Goal: Task Accomplishment & Management: Use online tool/utility

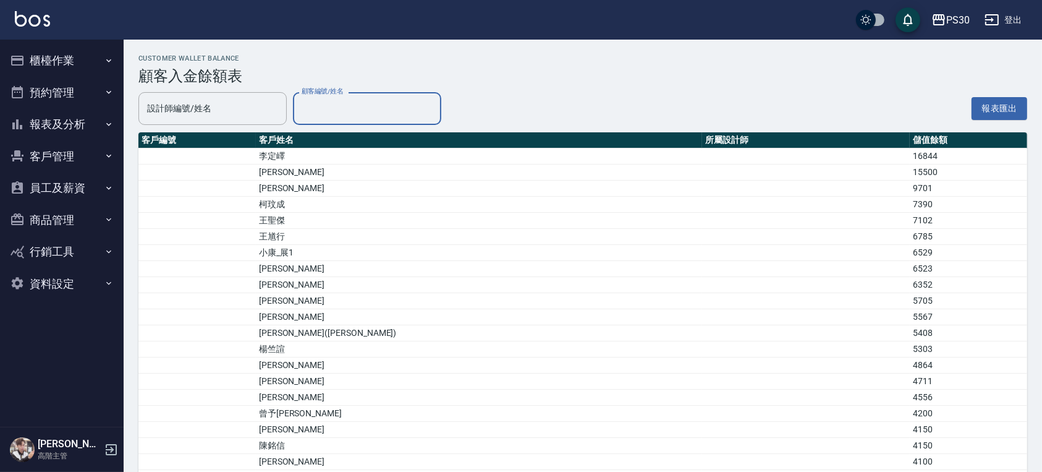
click at [92, 59] on button "櫃檯作業" at bounding box center [62, 61] width 114 height 32
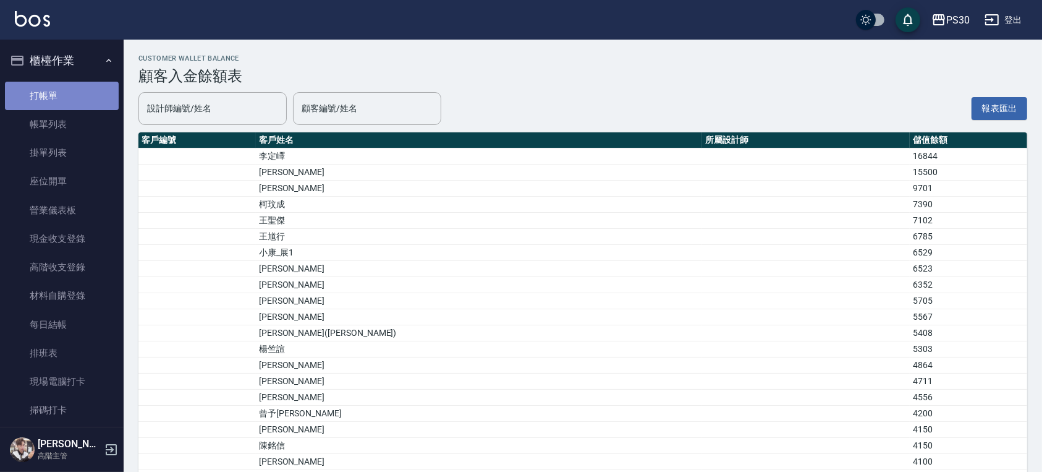
click at [77, 82] on link "打帳單" at bounding box center [62, 96] width 114 height 28
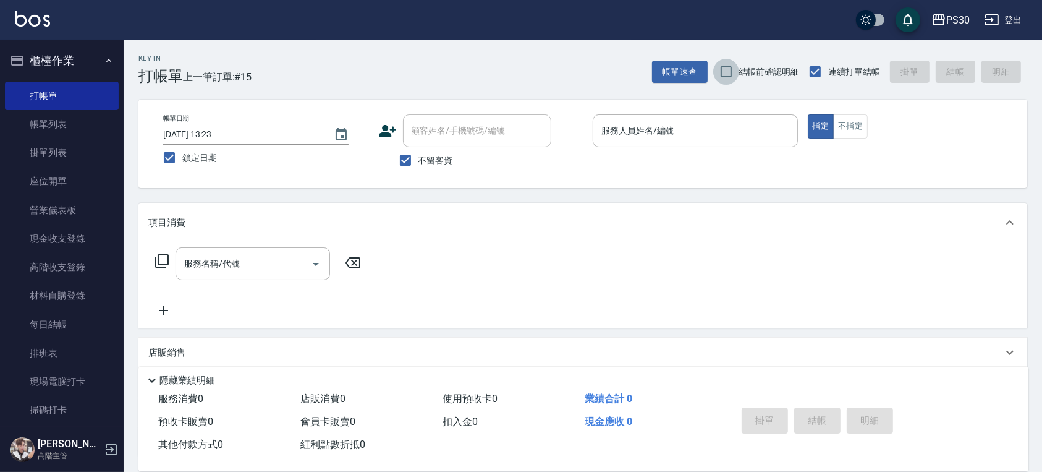
drag, startPoint x: 725, startPoint y: 77, endPoint x: 688, endPoint y: 105, distance: 46.9
click at [726, 77] on input "結帳前確認明細" at bounding box center [727, 72] width 26 height 26
checkbox input "true"
click at [676, 126] on input "服務人員姓名/編號" at bounding box center [696, 131] width 194 height 22
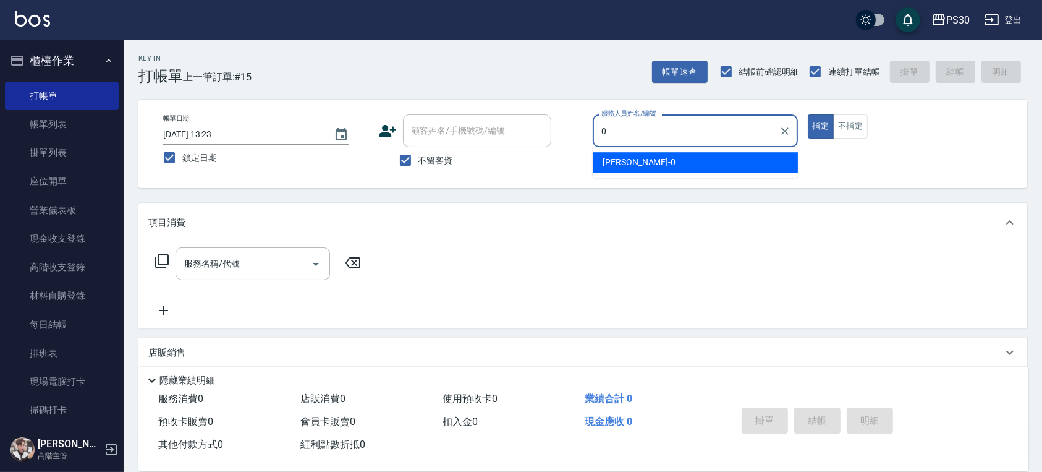
type input "[PERSON_NAME]-0"
type button "true"
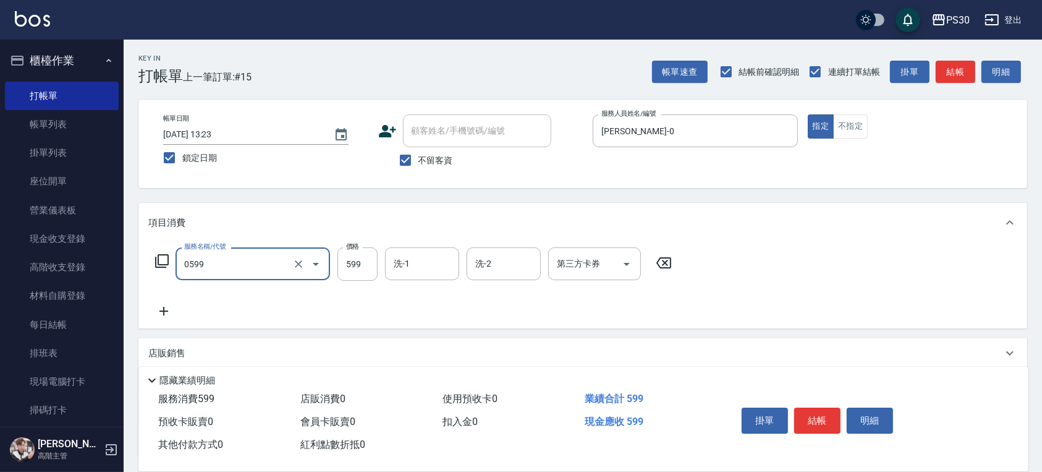
type input "599小麥去角質(0599)"
type input "999"
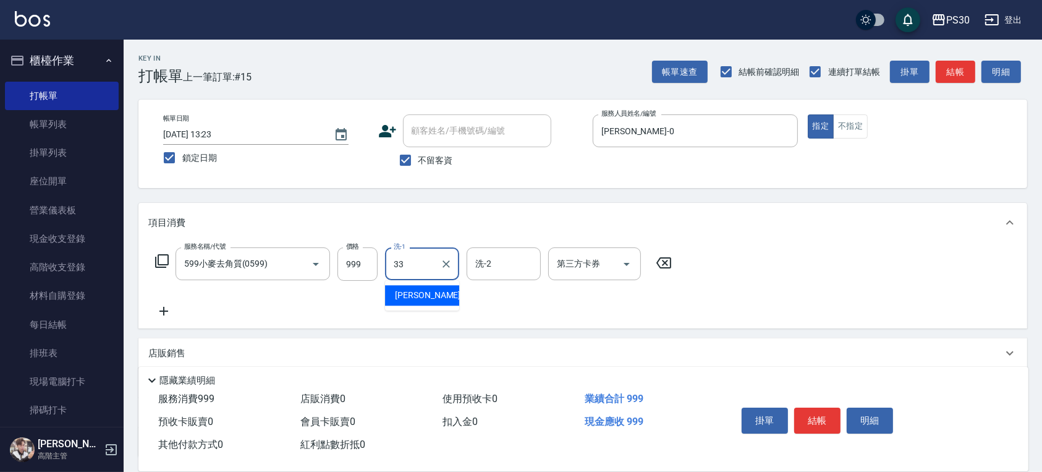
type input "[PERSON_NAME]-33"
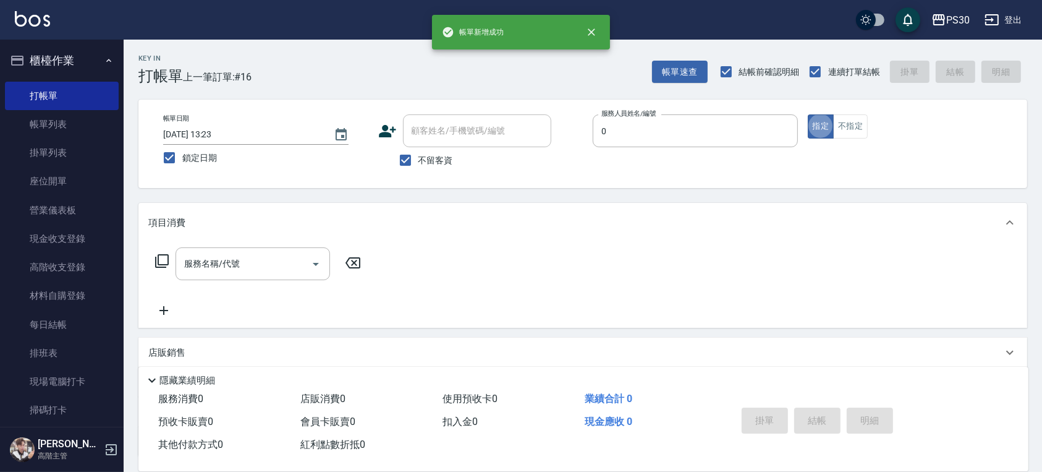
type input "[PERSON_NAME]-0"
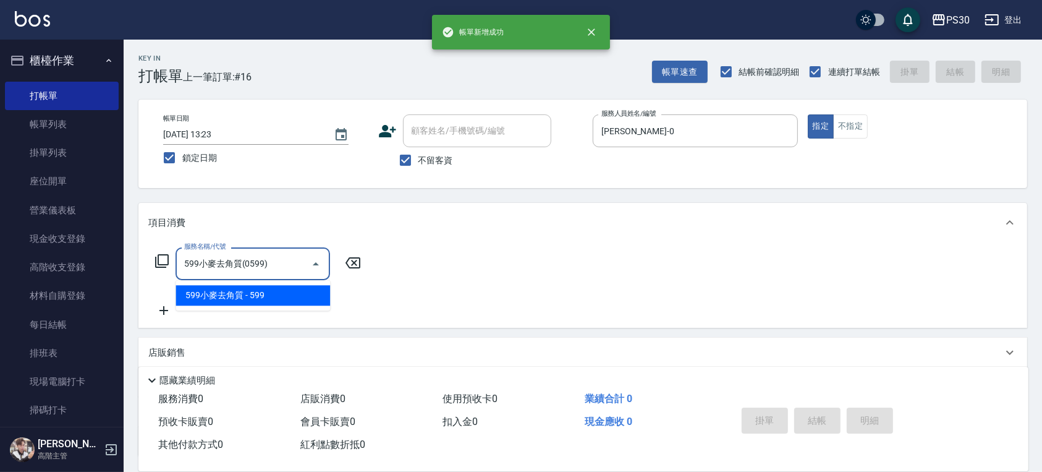
type input "599小麥去角質(0599)"
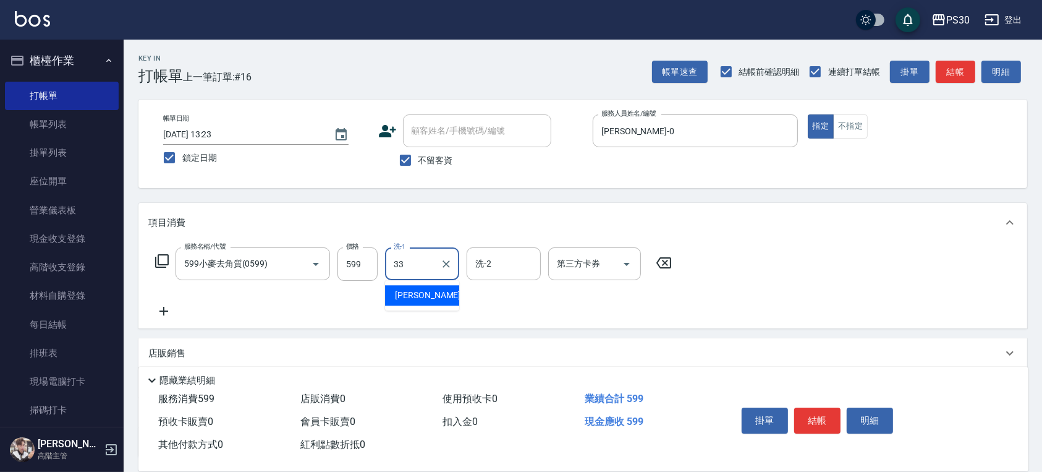
type input "[PERSON_NAME]-33"
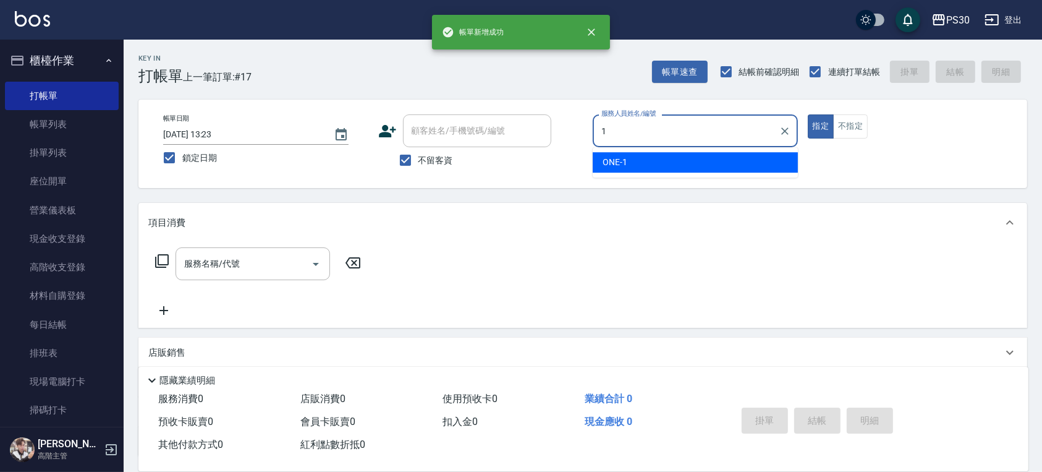
type input "ONE-1"
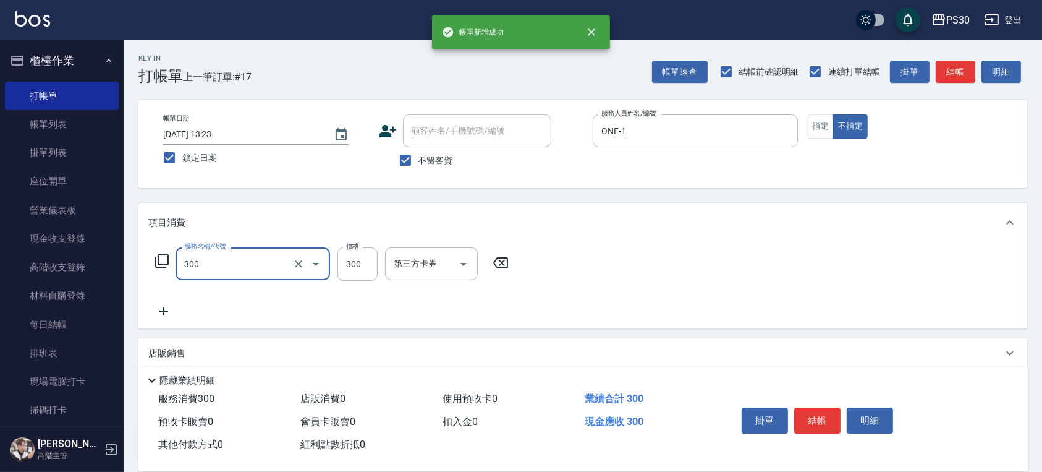
type input "洗剪300(300)"
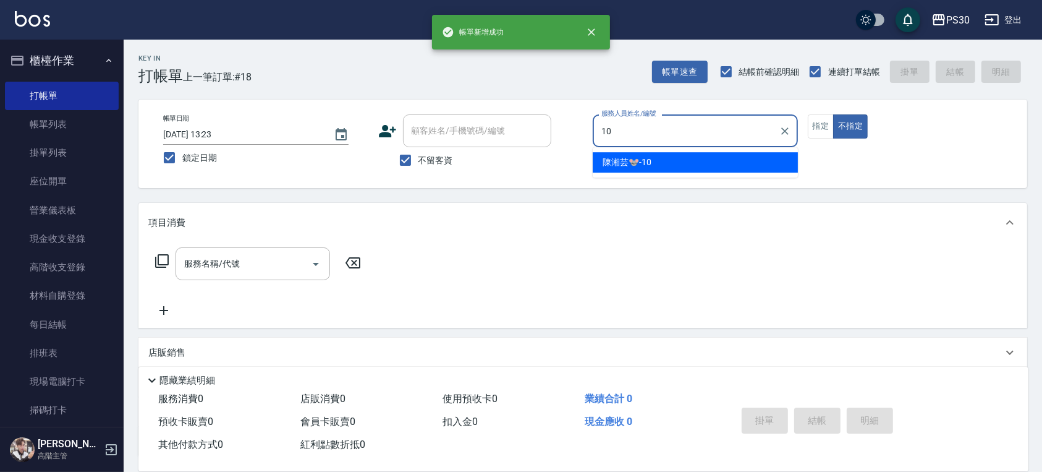
type input "[PERSON_NAME]🐭-10"
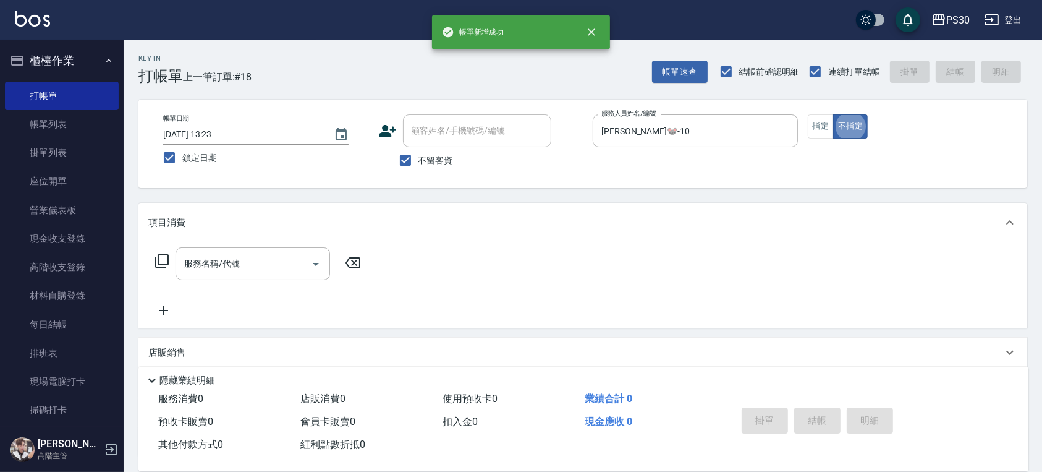
type button "false"
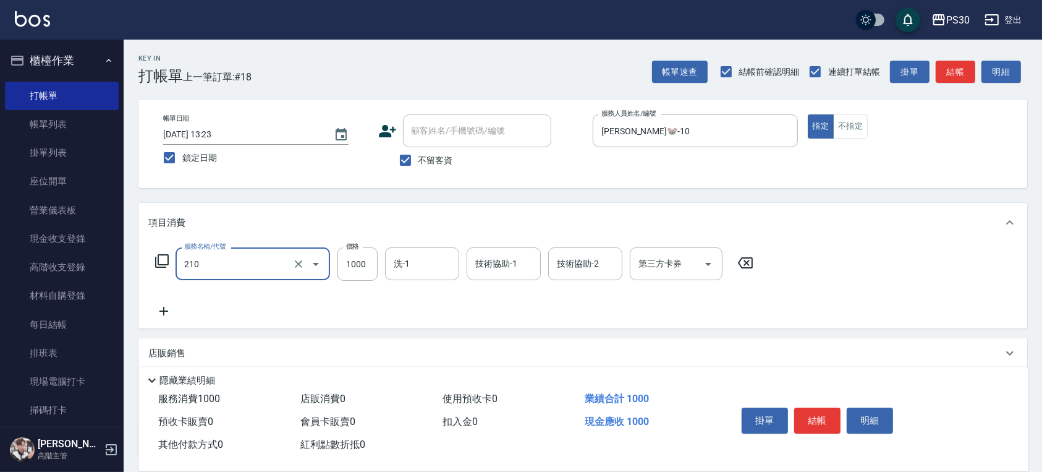
type input "燙1000(210)"
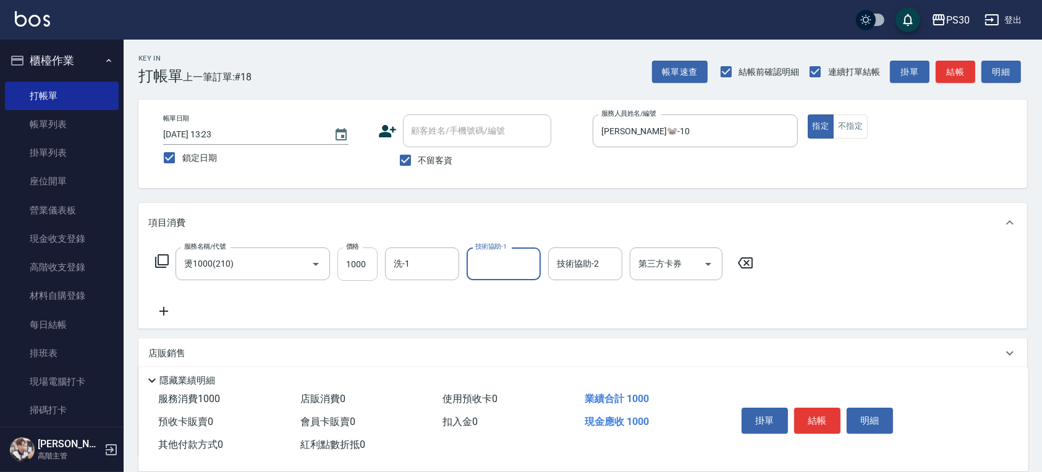
click at [371, 263] on input "1000" at bounding box center [358, 263] width 40 height 33
type input "2099"
type input "[PERSON_NAME]-33"
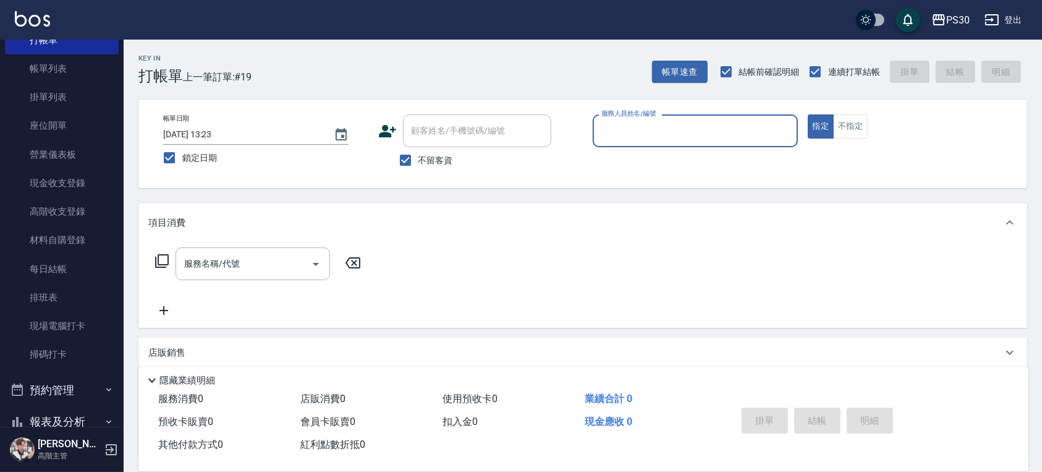
scroll to position [241, 0]
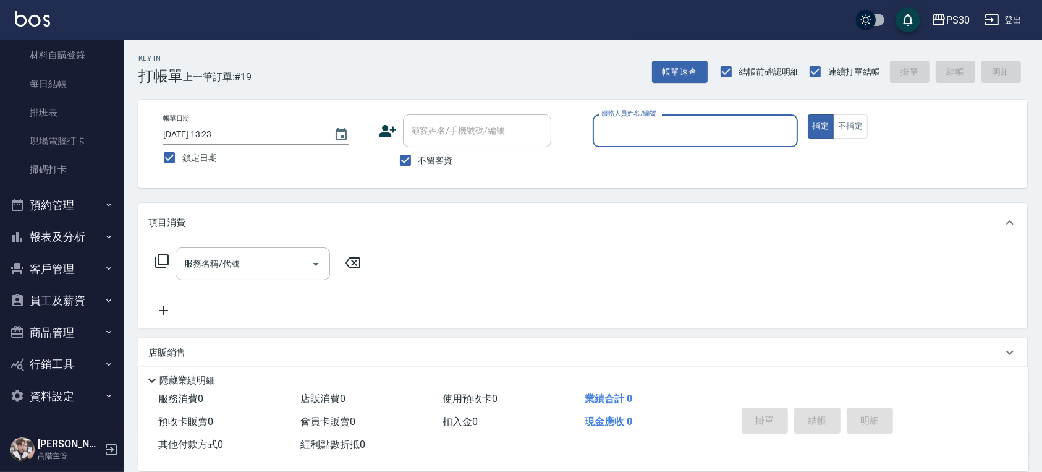
click at [74, 238] on button "報表及分析" at bounding box center [62, 237] width 114 height 32
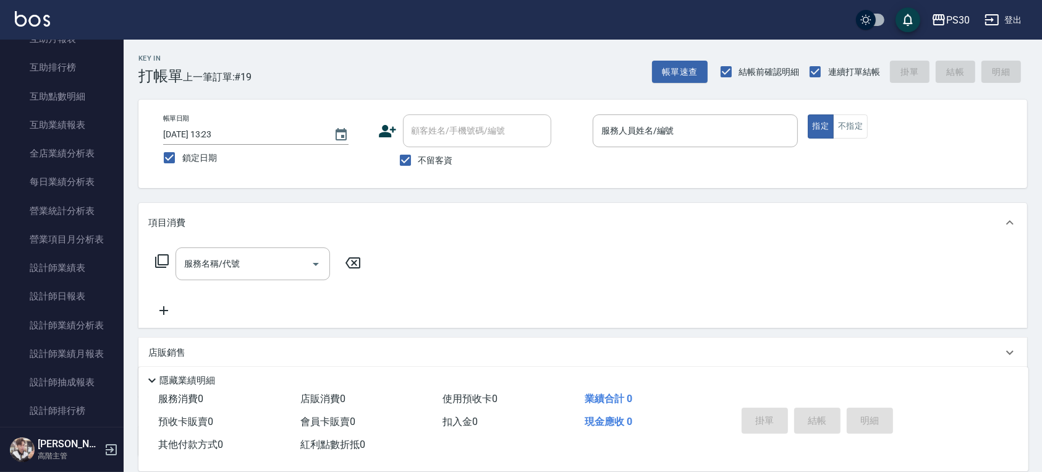
scroll to position [653, 0]
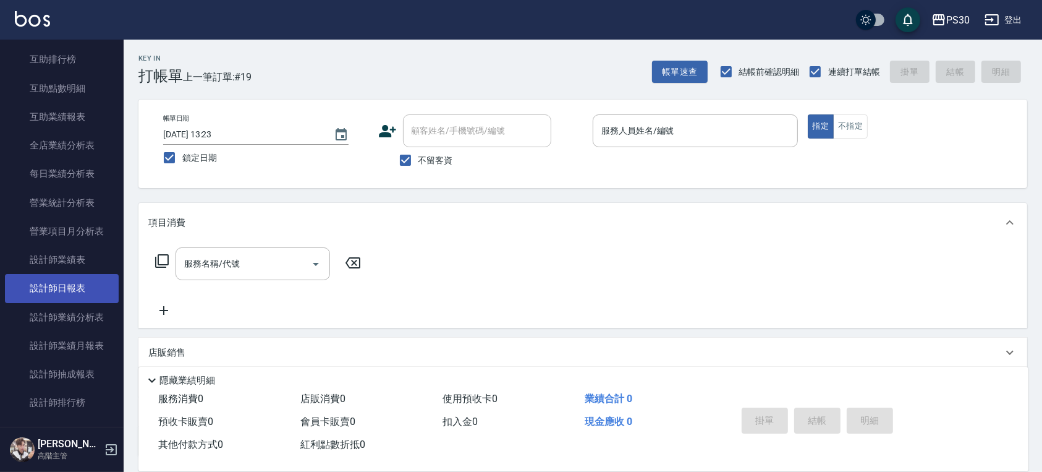
click at [63, 276] on link "設計師日報表" at bounding box center [62, 288] width 114 height 28
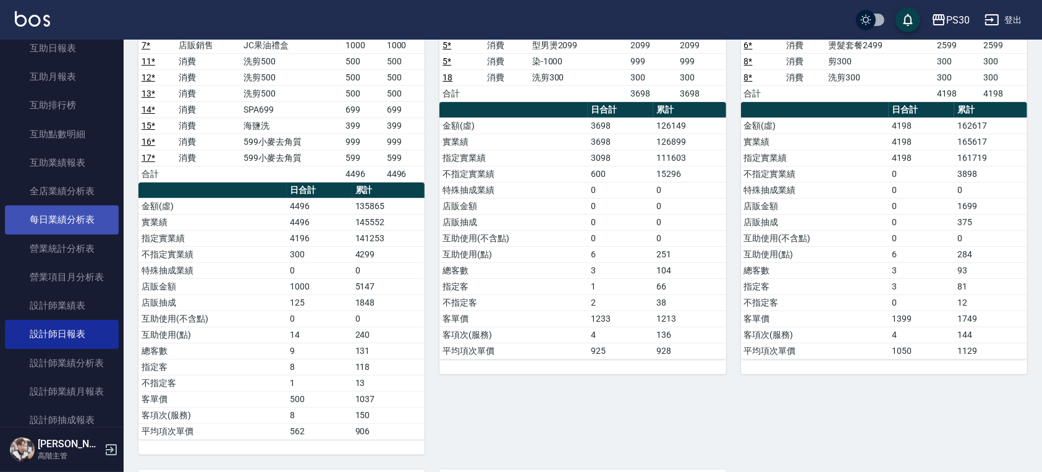
scroll to position [570, 0]
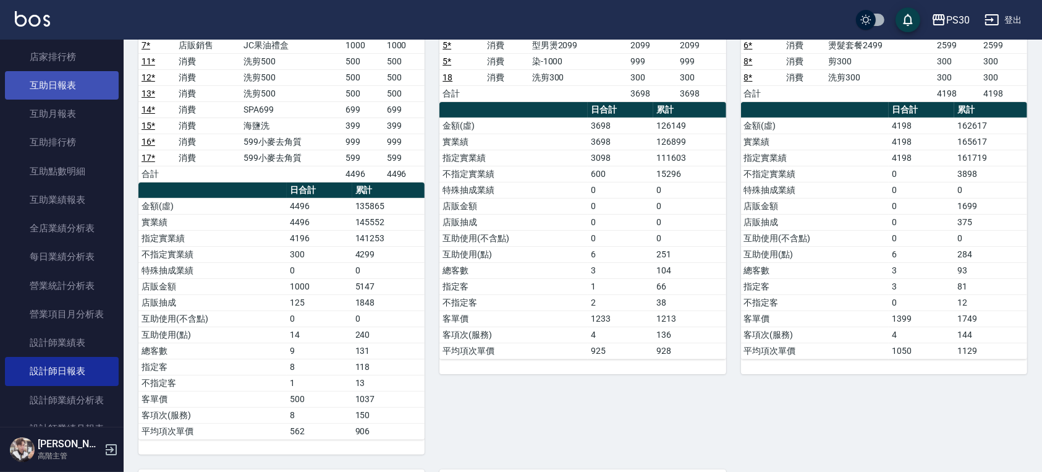
click at [69, 93] on link "互助日報表" at bounding box center [62, 85] width 114 height 28
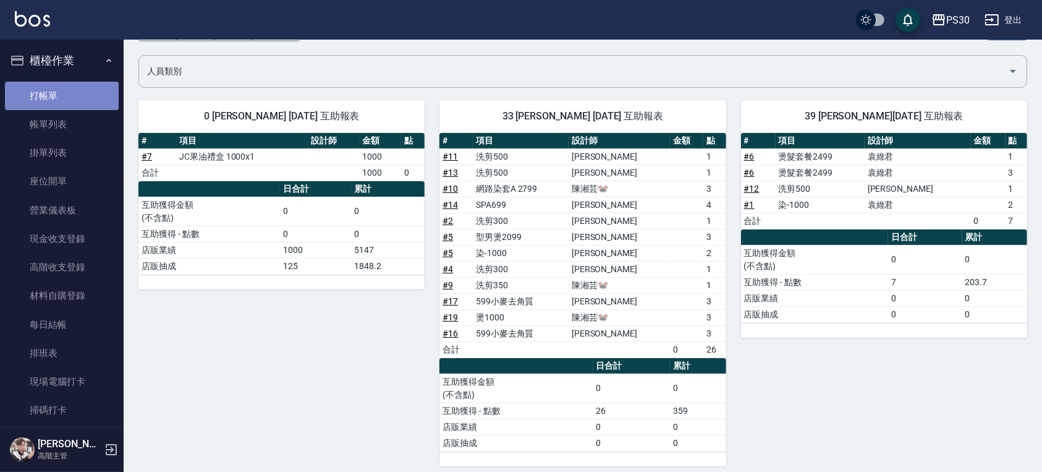
click at [88, 93] on link "打帳單" at bounding box center [62, 96] width 114 height 28
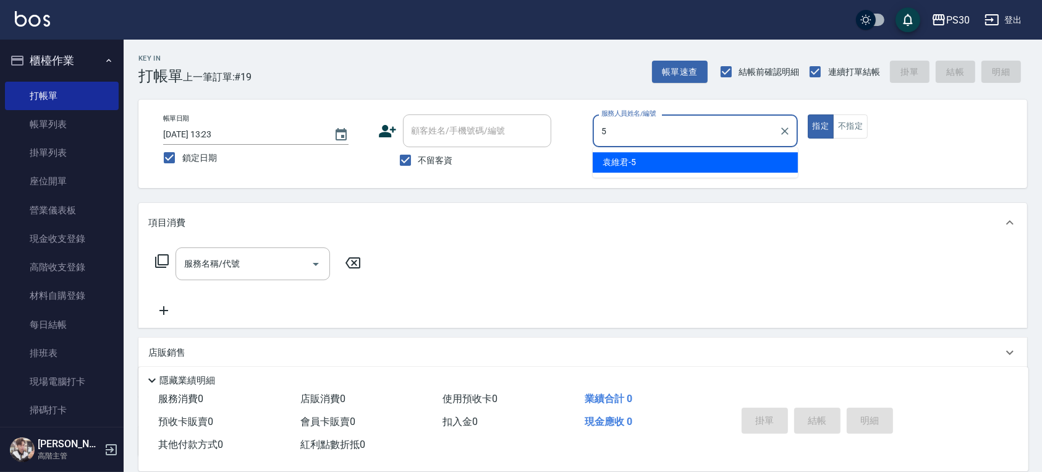
type input "[PERSON_NAME]-5"
type button "true"
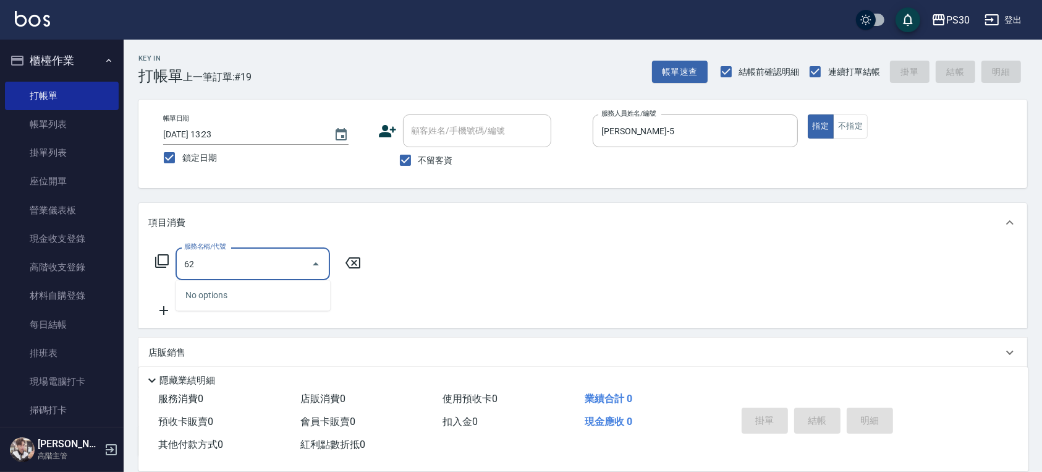
type input "6"
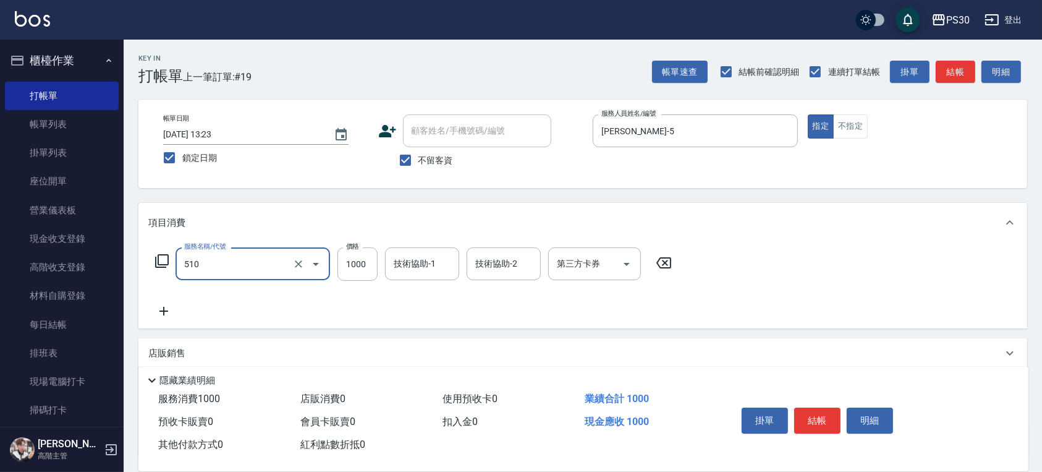
type input "染-1000(510)"
type input "999"
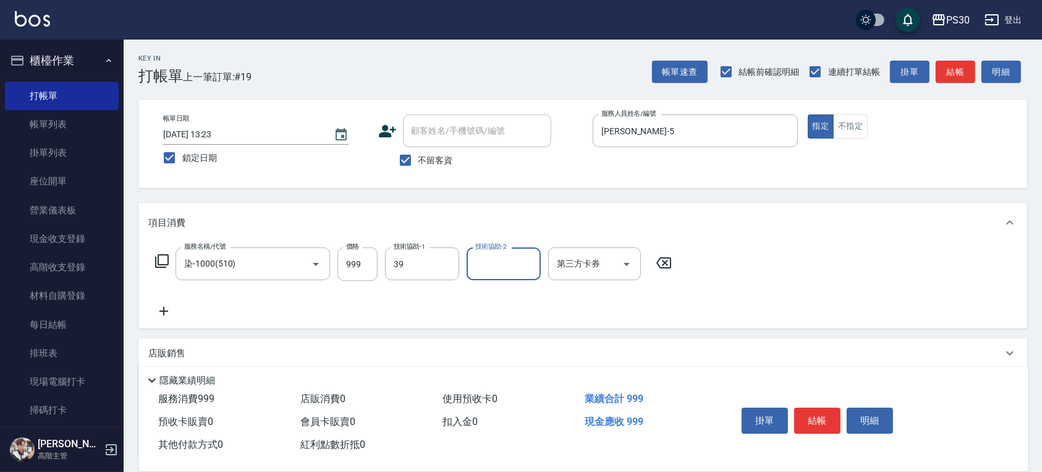
type input "RENA-39"
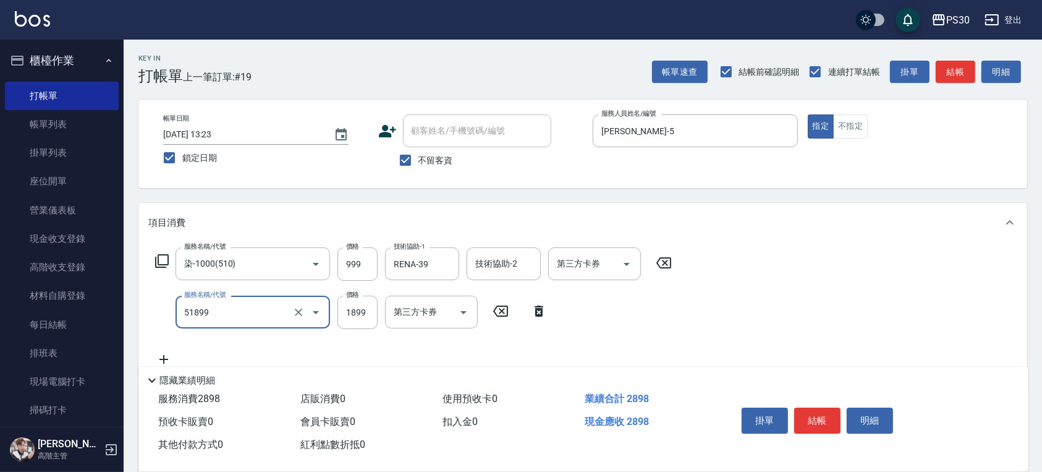
type input "染套1899(51899)"
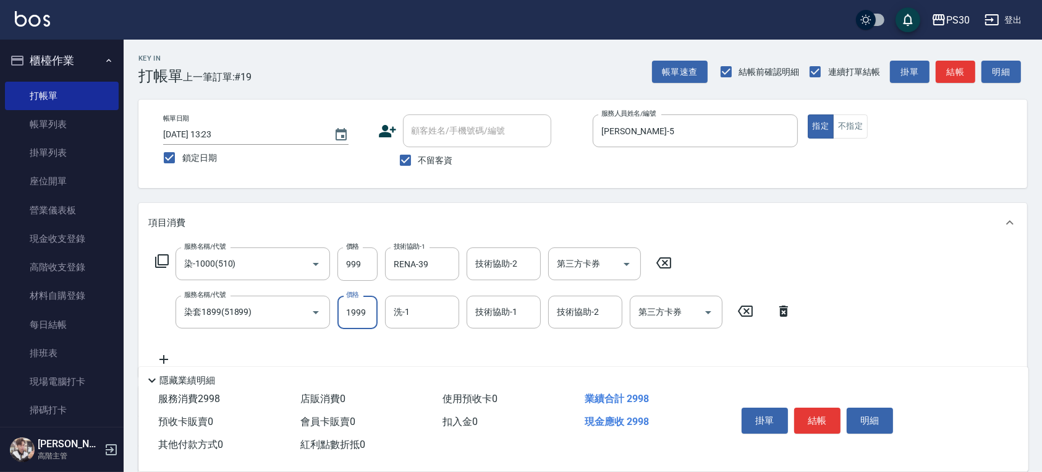
type input "1999"
type input "RENA-39"
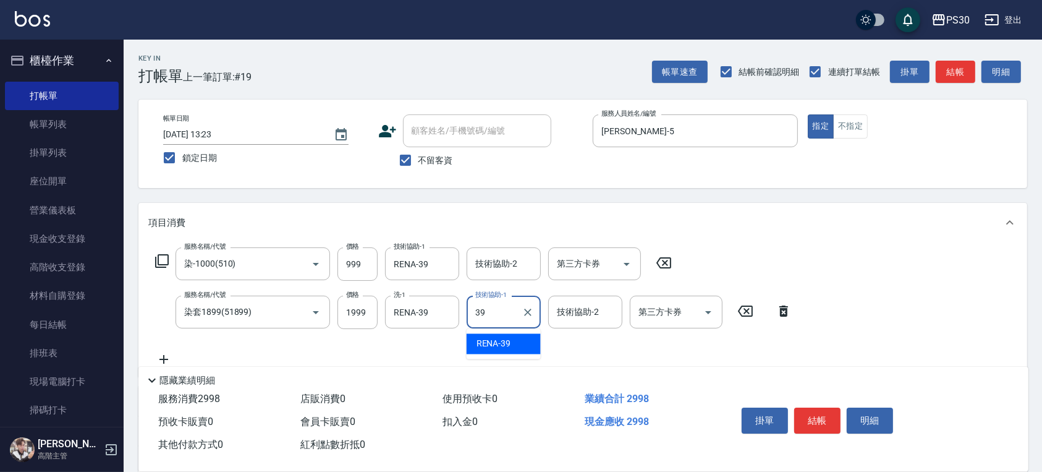
type input "RENA-39"
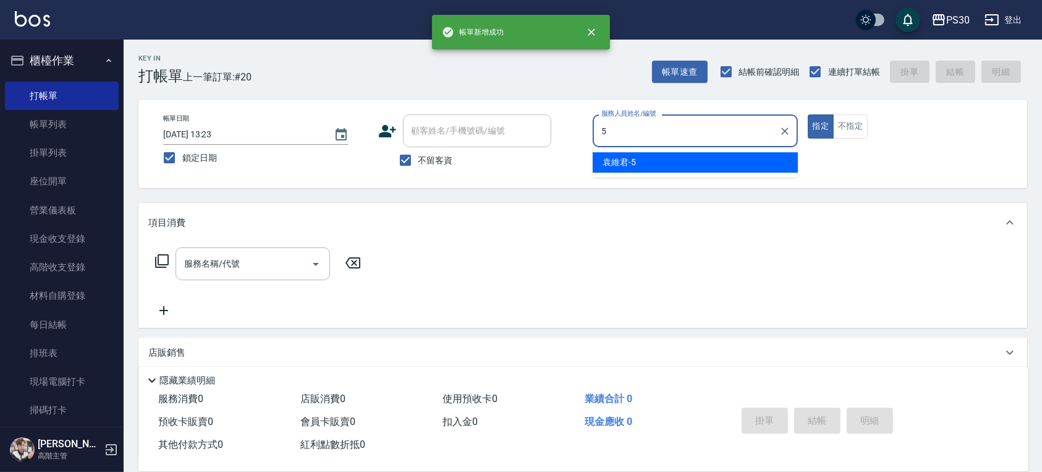
type input "[PERSON_NAME]-5"
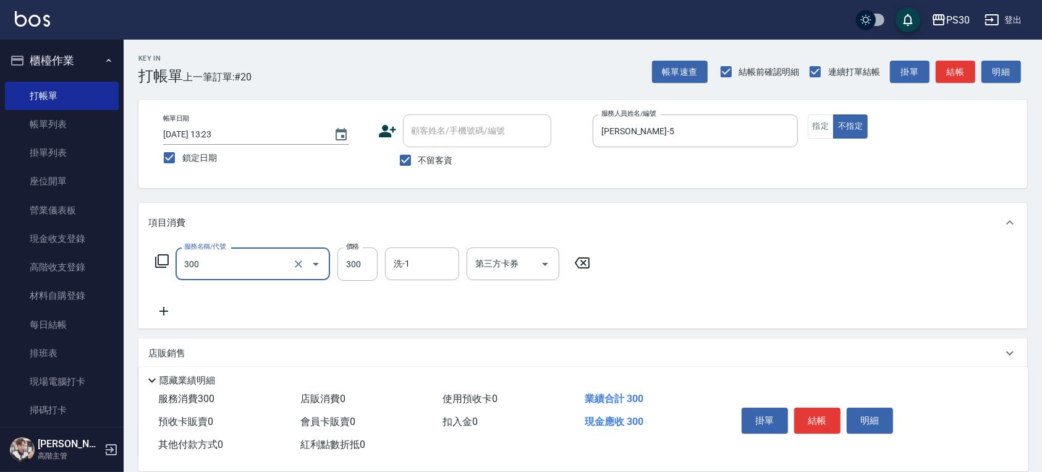
type input "洗剪300(300)"
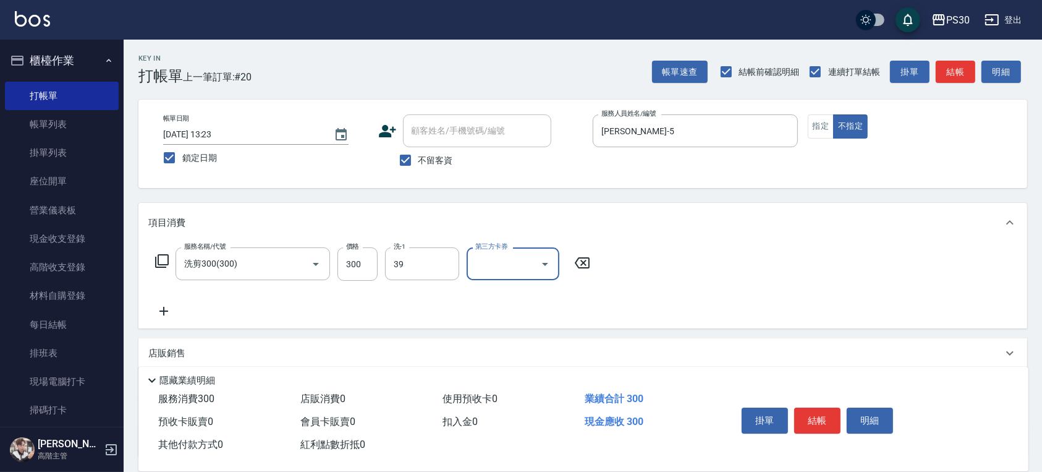
type input "RENA-39"
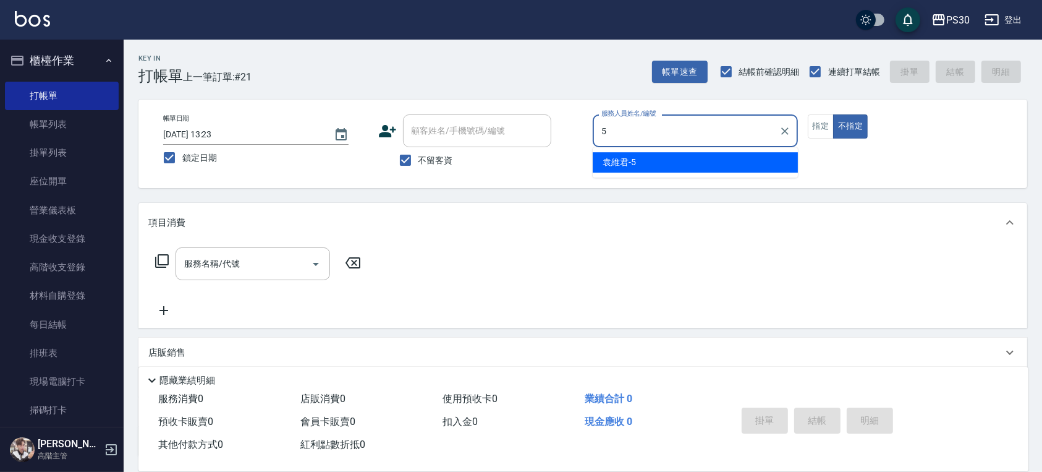
type input "[PERSON_NAME]-5"
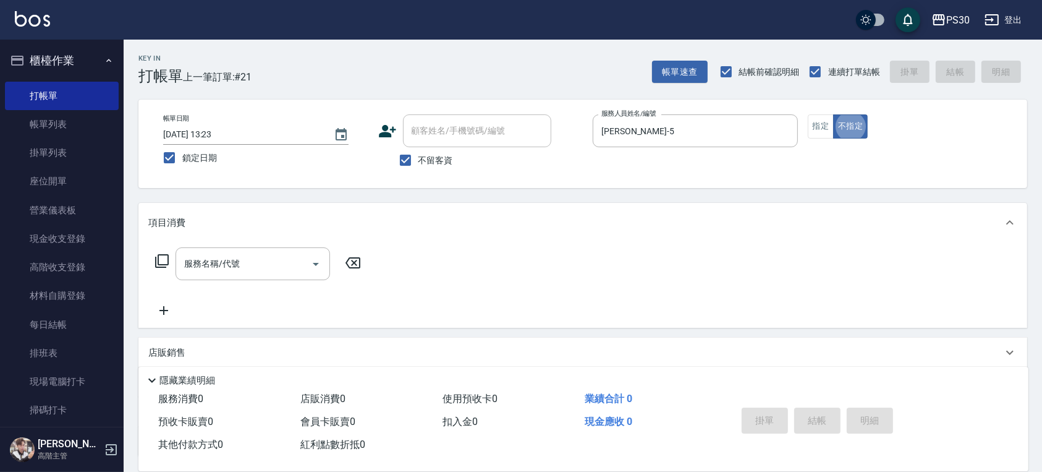
type button "false"
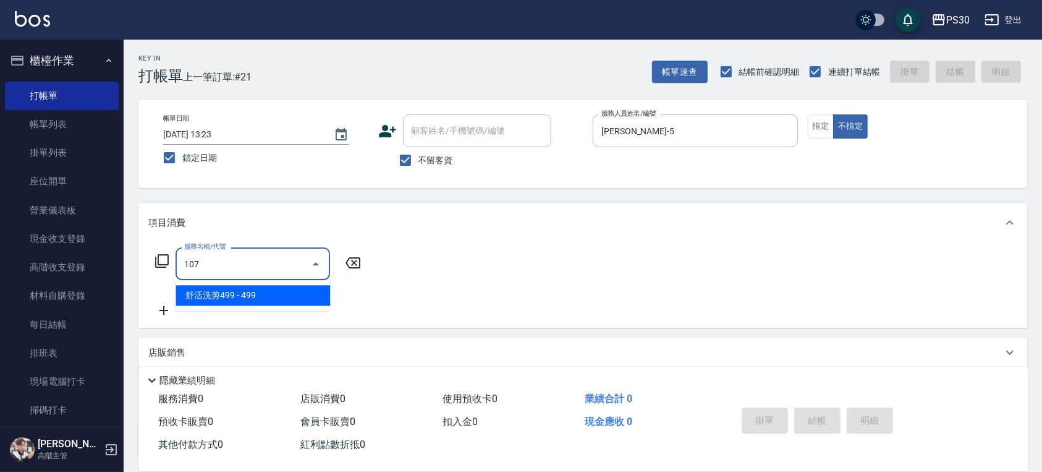
type input "舒活洗剪499(107)"
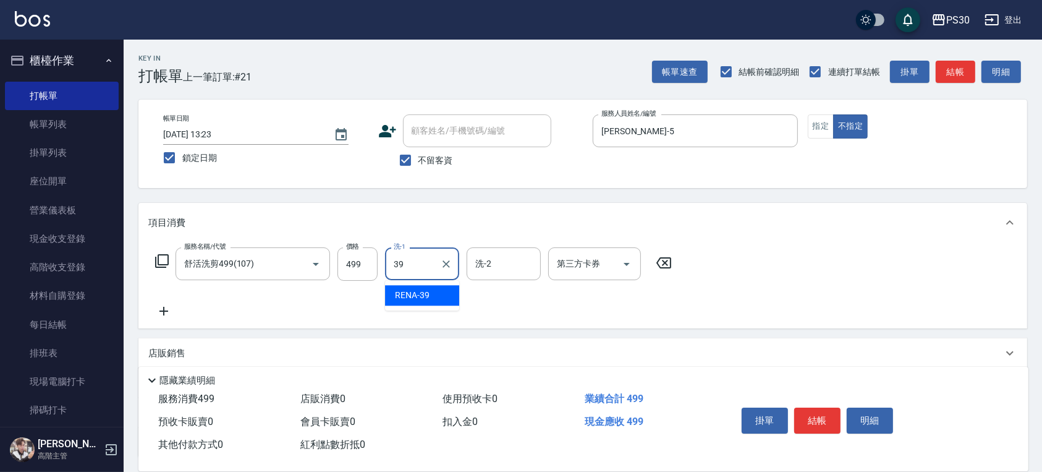
type input "RENA-39"
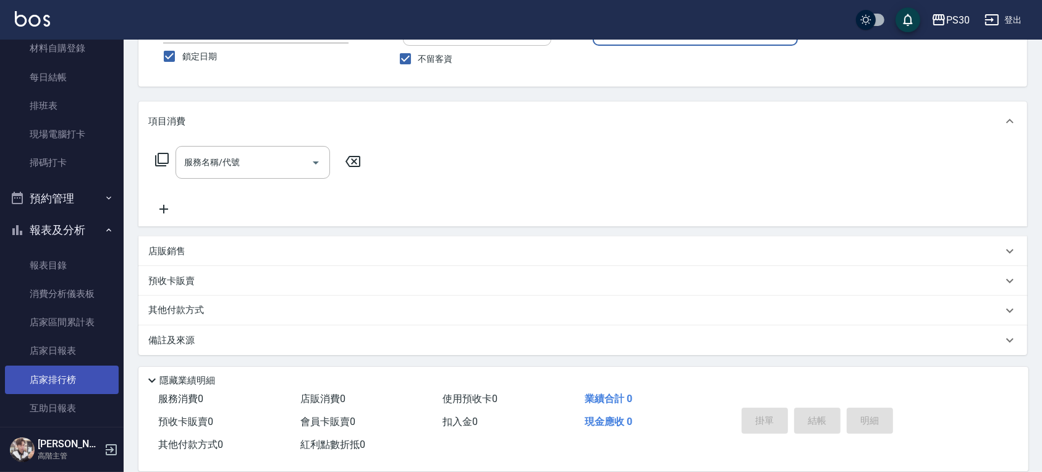
scroll to position [330, 0]
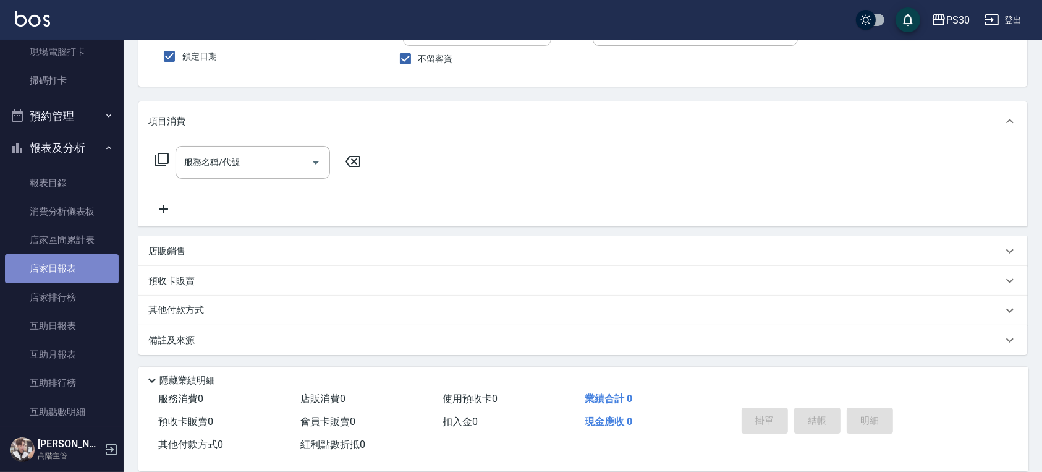
click at [79, 273] on link "店家日報表" at bounding box center [62, 268] width 114 height 28
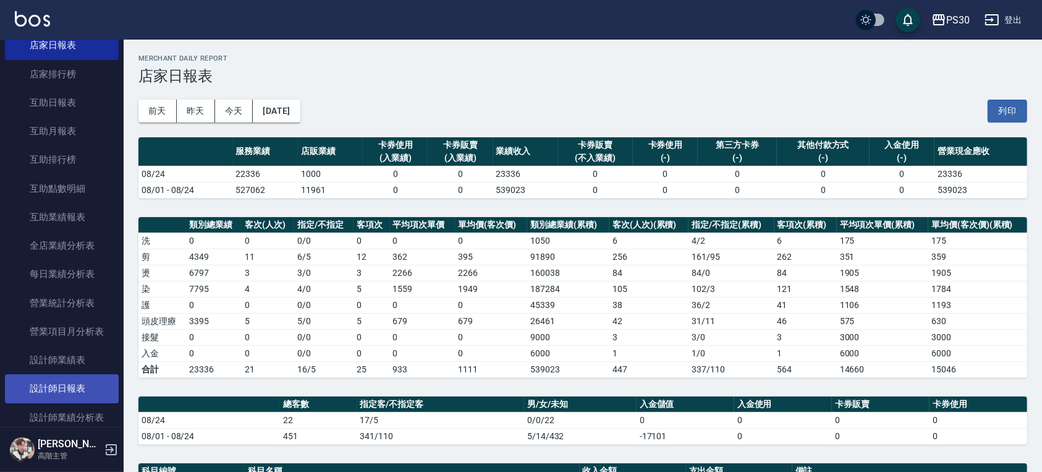
scroll to position [577, 0]
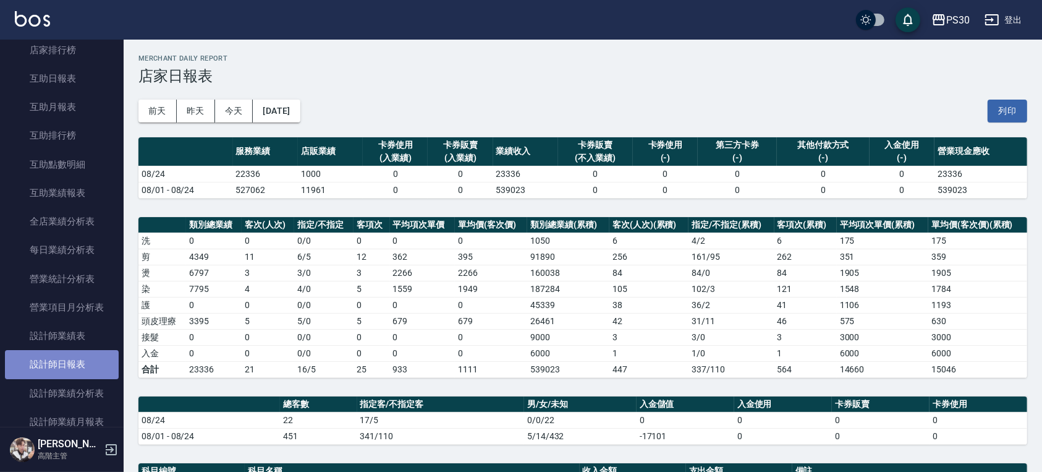
click at [70, 366] on link "設計師日報表" at bounding box center [62, 364] width 114 height 28
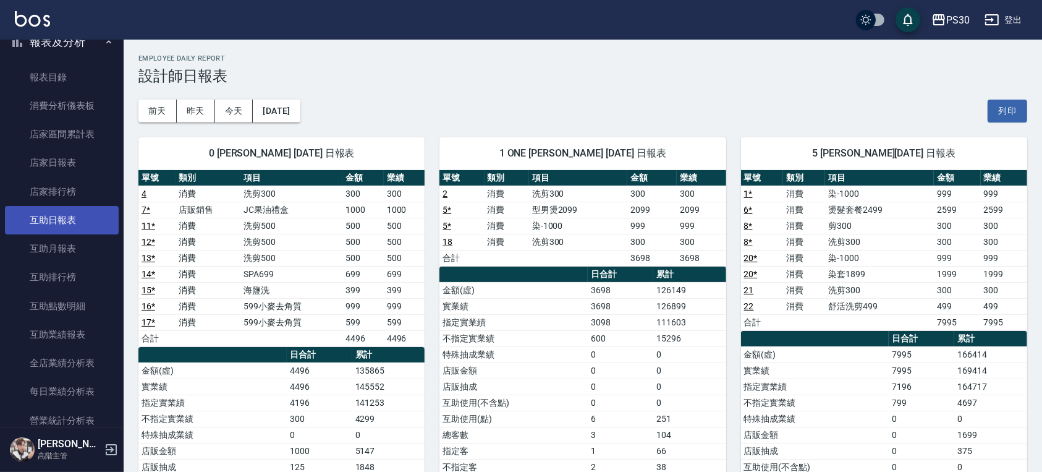
scroll to position [412, 0]
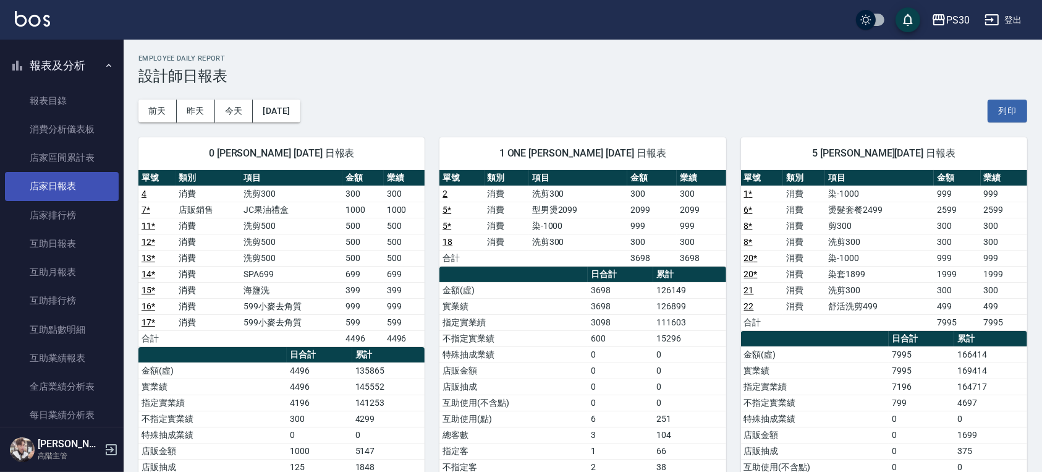
click at [77, 194] on link "店家日報表" at bounding box center [62, 186] width 114 height 28
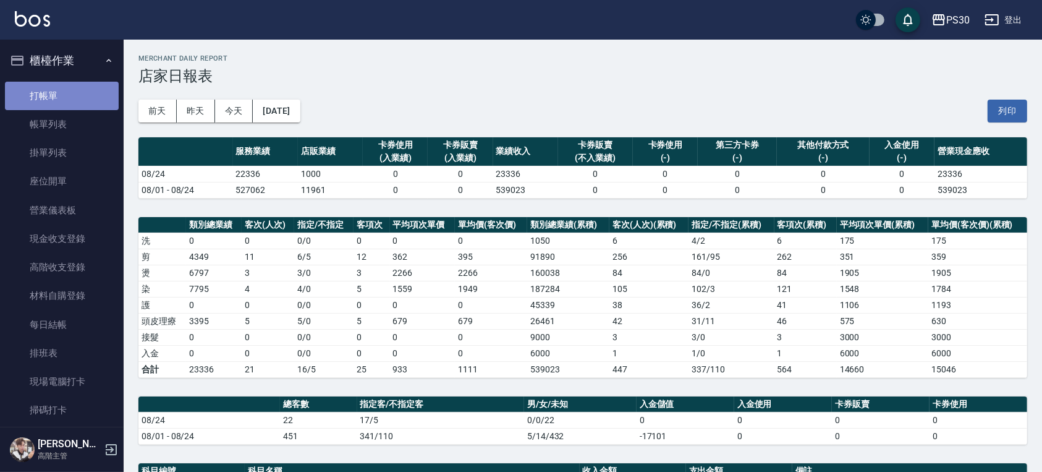
click at [82, 89] on link "打帳單" at bounding box center [62, 96] width 114 height 28
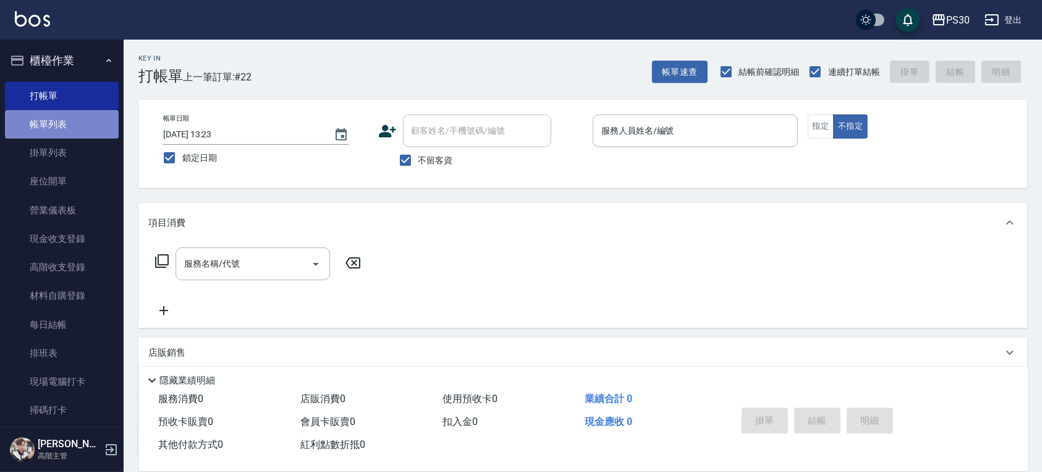
click at [74, 116] on link "帳單列表" at bounding box center [62, 124] width 114 height 28
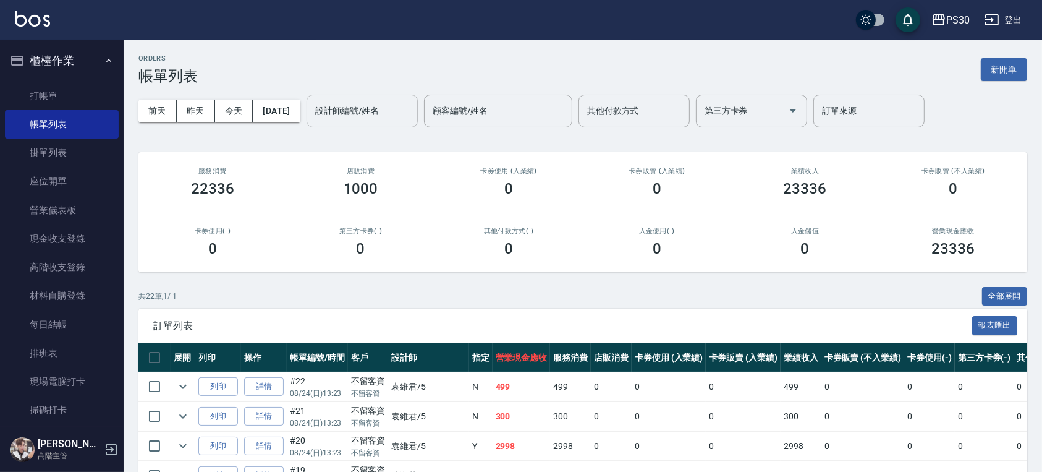
click at [340, 104] on div "設計師編號/姓名 設計師編號/姓名" at bounding box center [362, 111] width 111 height 33
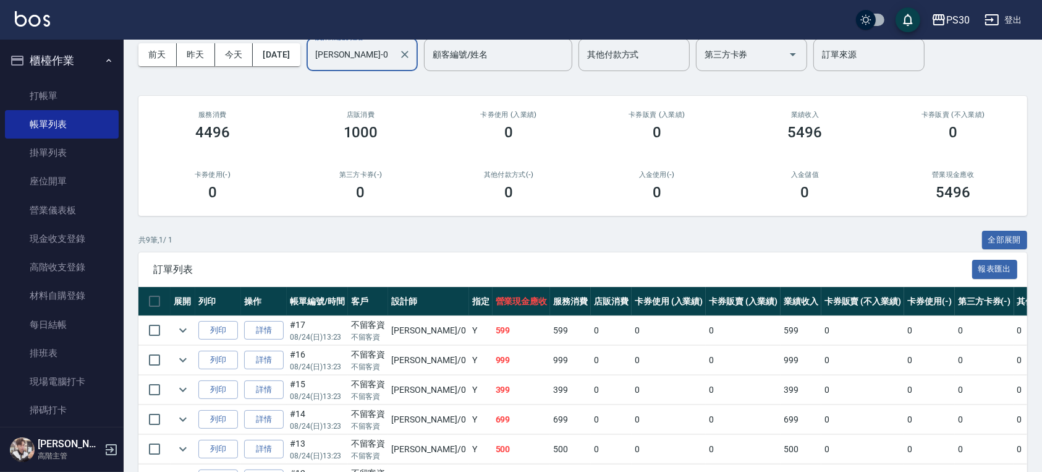
scroll to position [82, 0]
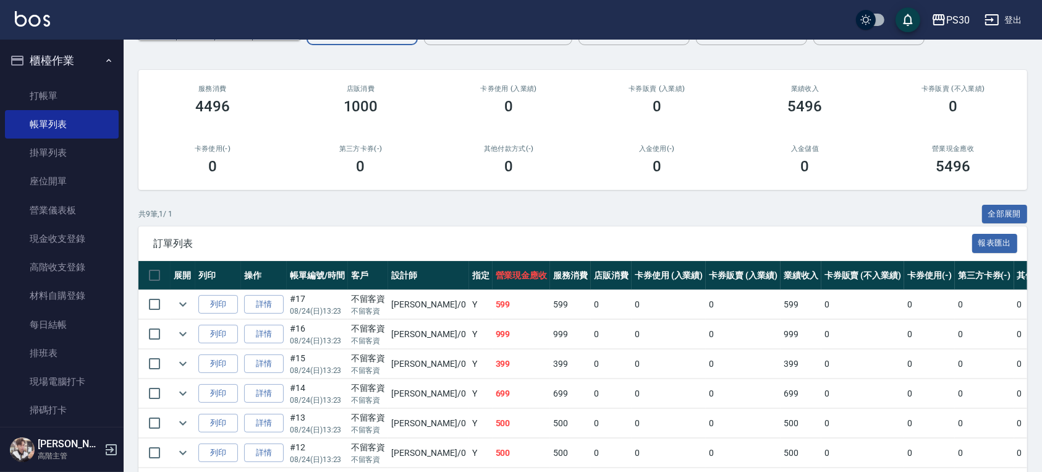
type input "[PERSON_NAME]-0"
click at [261, 315] on td "詳情" at bounding box center [264, 304] width 46 height 29
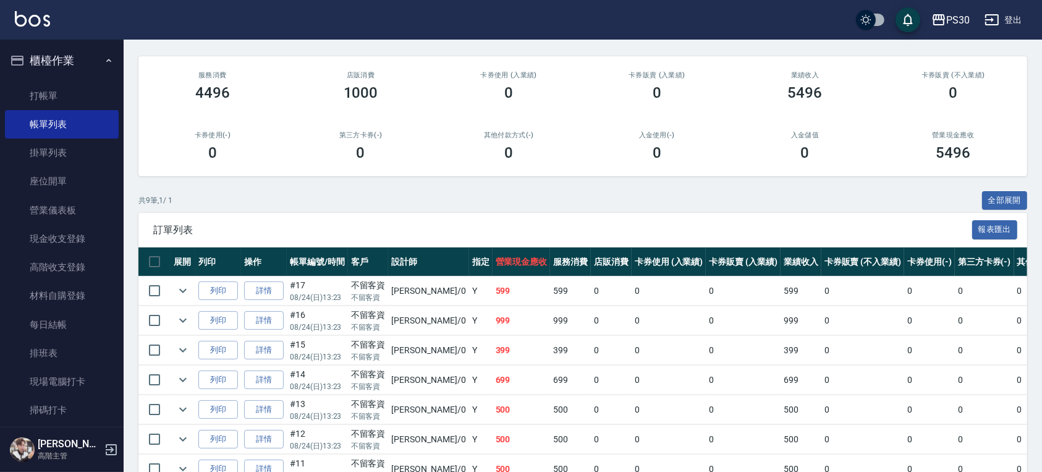
scroll to position [0, 0]
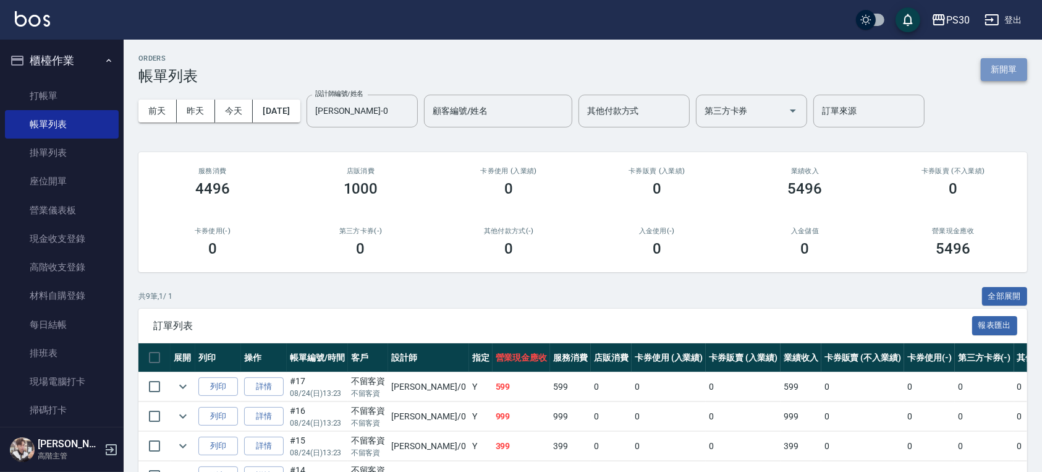
click at [992, 69] on button "新開單" at bounding box center [1004, 69] width 46 height 23
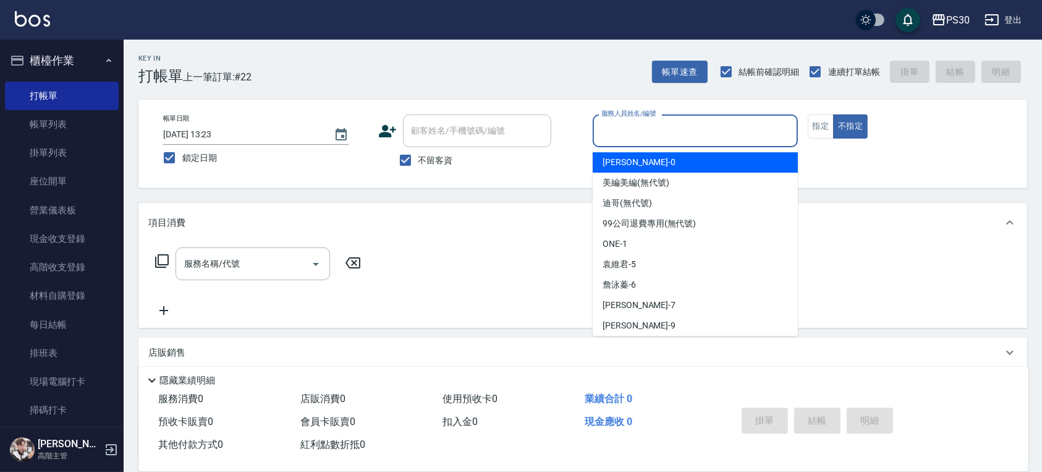
click at [686, 126] on input "服務人員姓名/編號" at bounding box center [696, 131] width 194 height 22
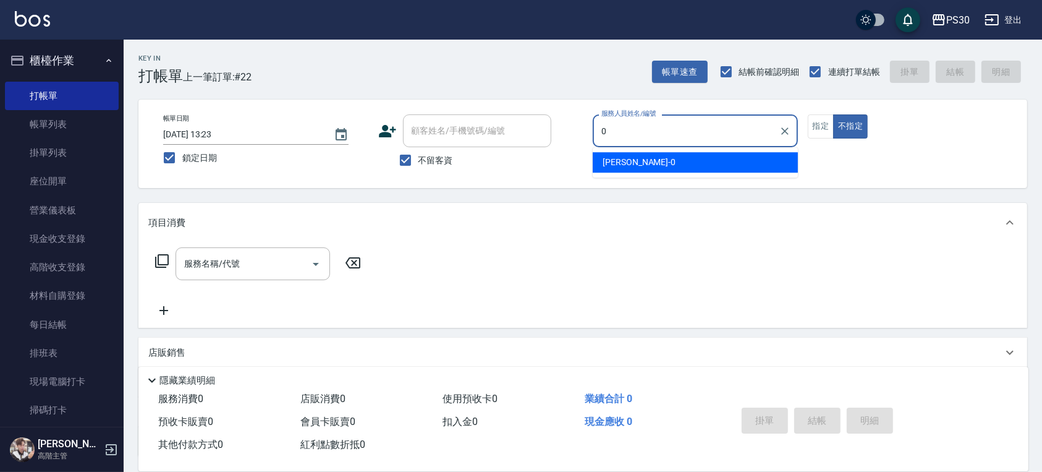
type input "[PERSON_NAME]-0"
type button "false"
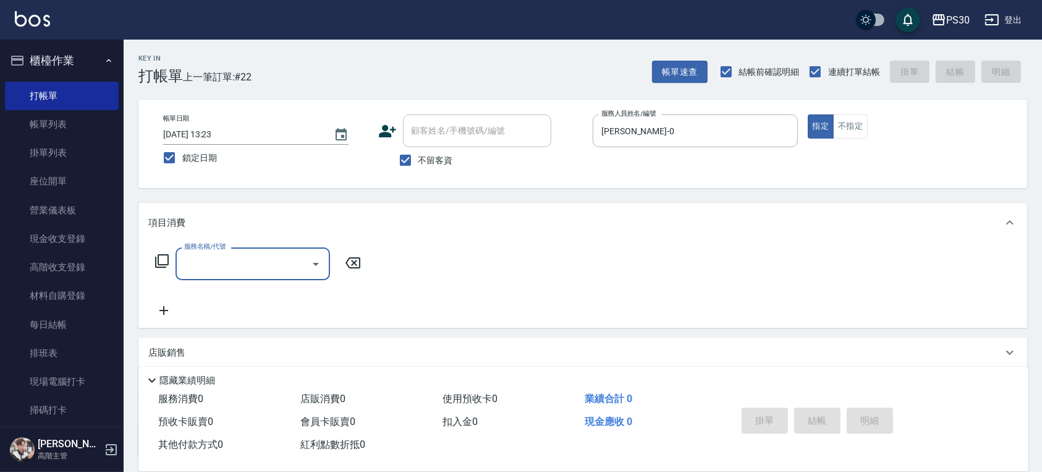
click at [428, 156] on span "不留客資" at bounding box center [436, 160] width 35 height 13
click at [419, 156] on input "不留客資" at bounding box center [406, 160] width 26 height 26
checkbox input "false"
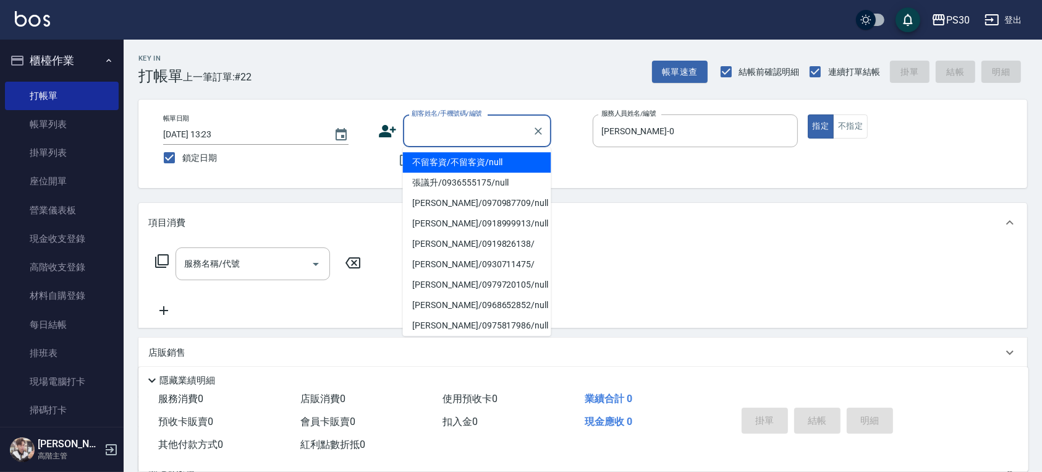
click at [454, 136] on input "顧客姓名/手機號碼/編號" at bounding box center [468, 131] width 119 height 22
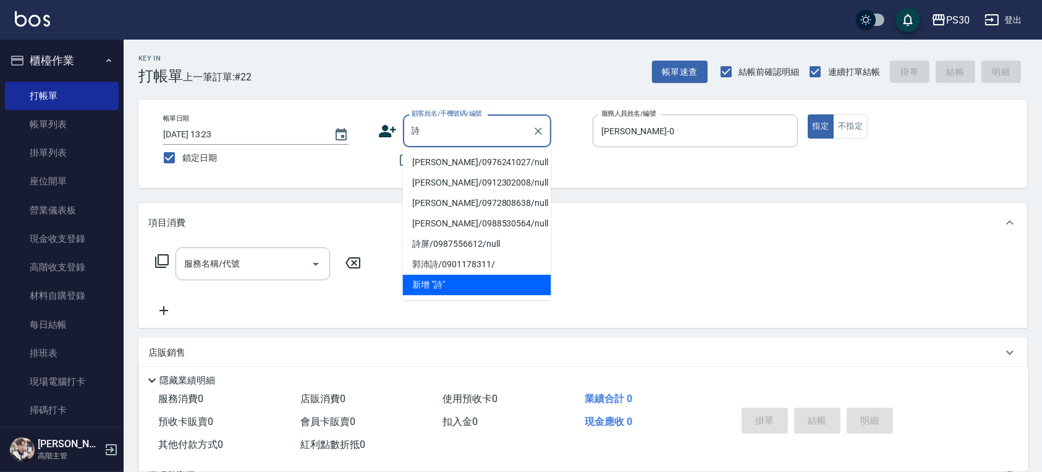
click at [445, 168] on li "[PERSON_NAME]/0976241027/null" at bounding box center [477, 162] width 148 height 20
type input "[PERSON_NAME]/0976241027/null"
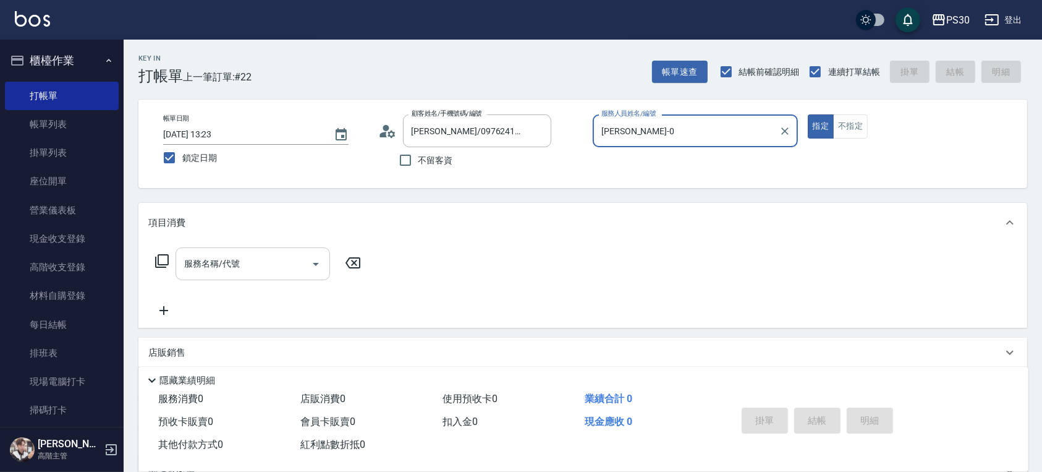
click at [278, 253] on input "服務名稱/代號" at bounding box center [243, 264] width 125 height 22
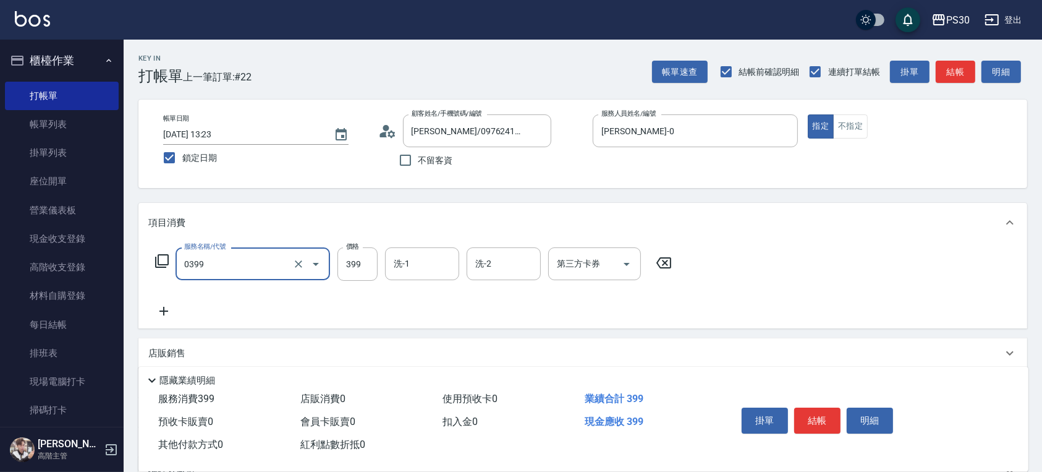
type input "海鹽洗(0399)"
type input "599"
click at [565, 262] on input "第三方卡券" at bounding box center [585, 264] width 63 height 22
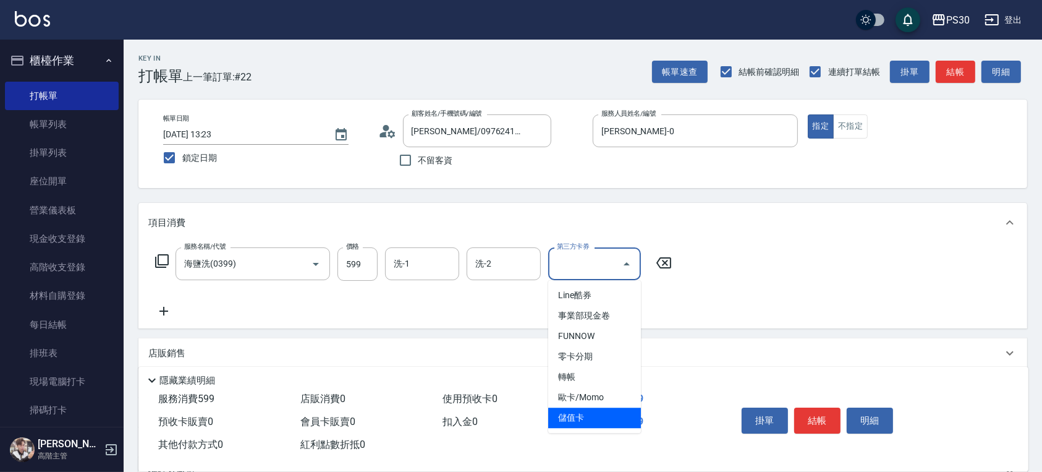
click at [579, 415] on span "儲值卡" at bounding box center [594, 417] width 93 height 20
type input "儲值卡"
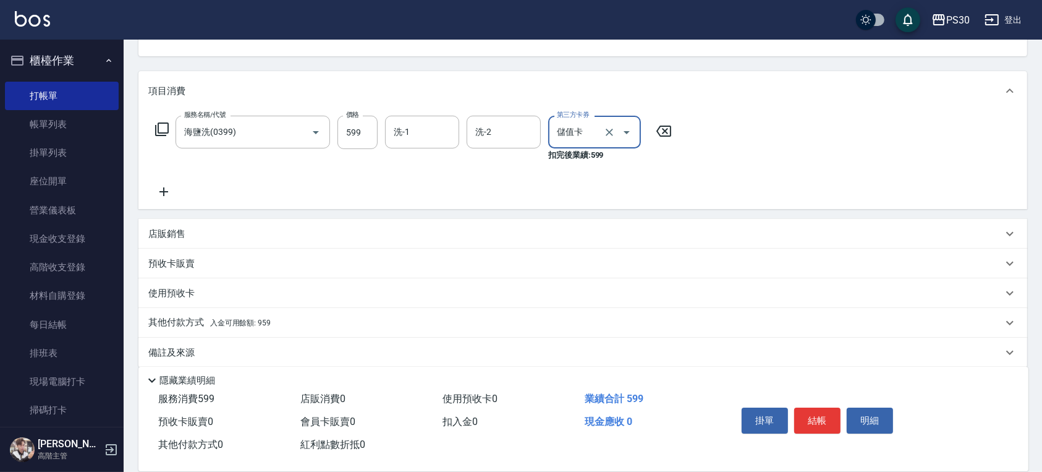
scroll to position [144, 0]
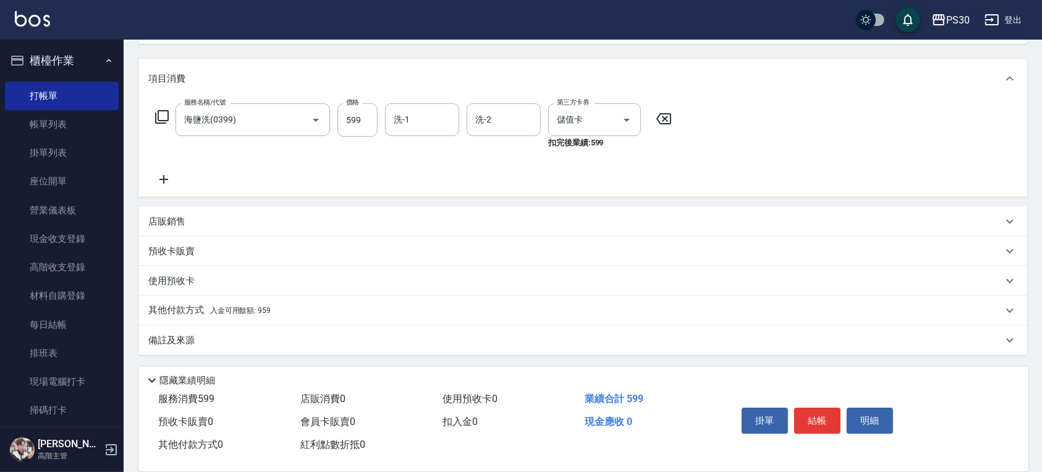
click at [244, 312] on span "入金可用餘額: 959" at bounding box center [240, 310] width 61 height 9
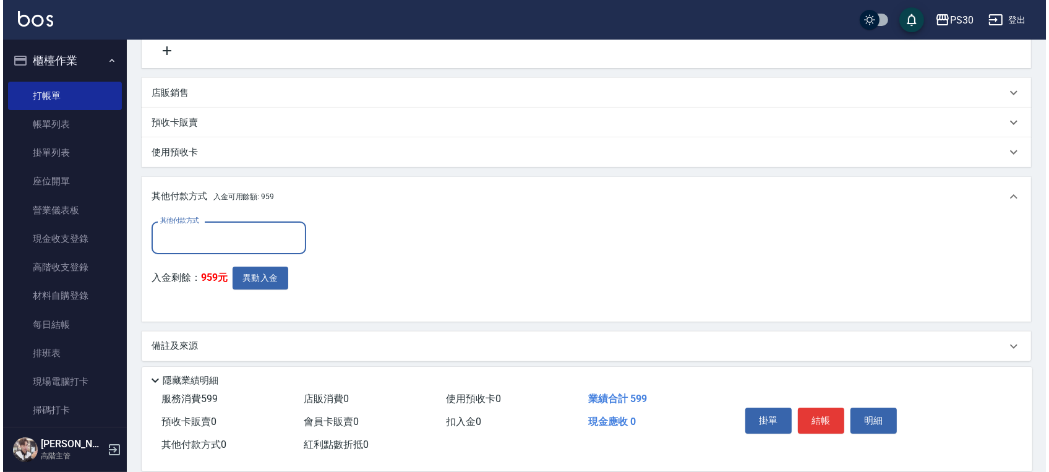
scroll to position [279, 0]
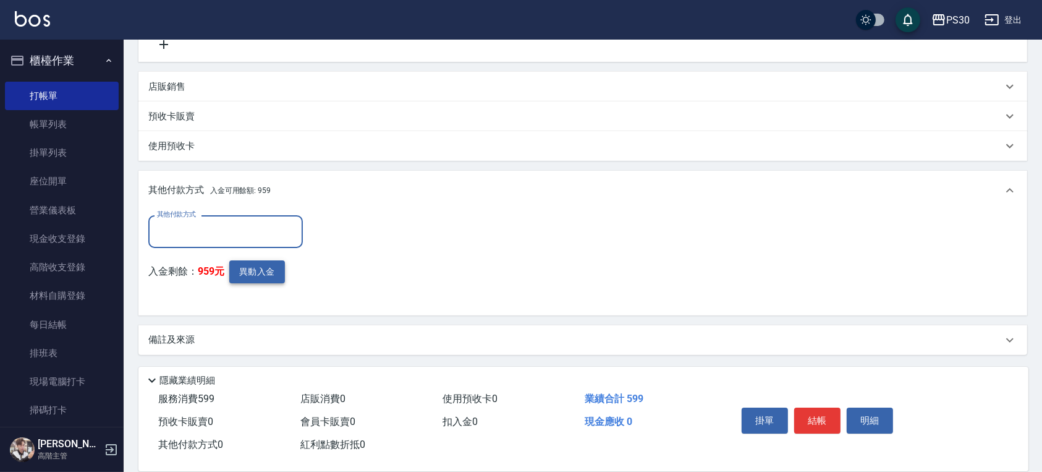
click at [252, 277] on button "異動入金" at bounding box center [257, 271] width 56 height 23
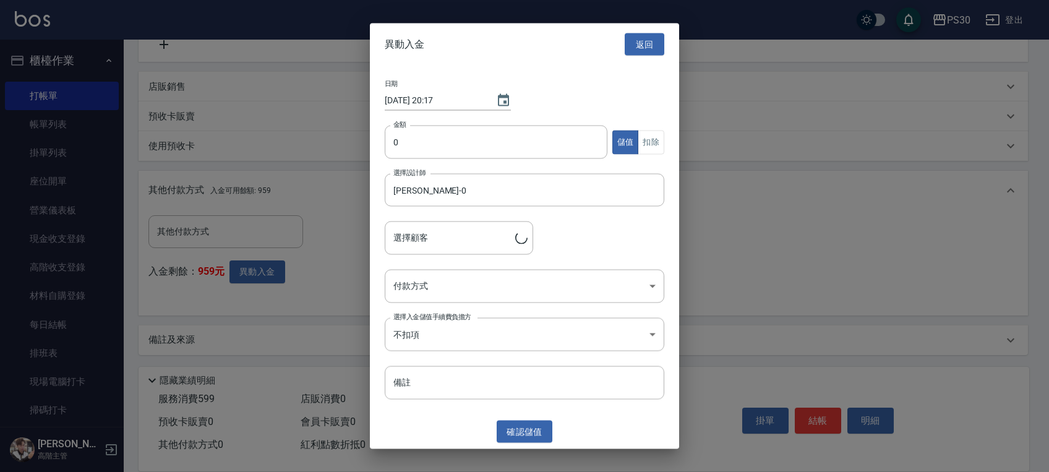
type input "[PERSON_NAME]/0976241027"
click at [645, 141] on button "扣除" at bounding box center [650, 142] width 27 height 24
click at [565, 144] on input "0" at bounding box center [496, 142] width 223 height 33
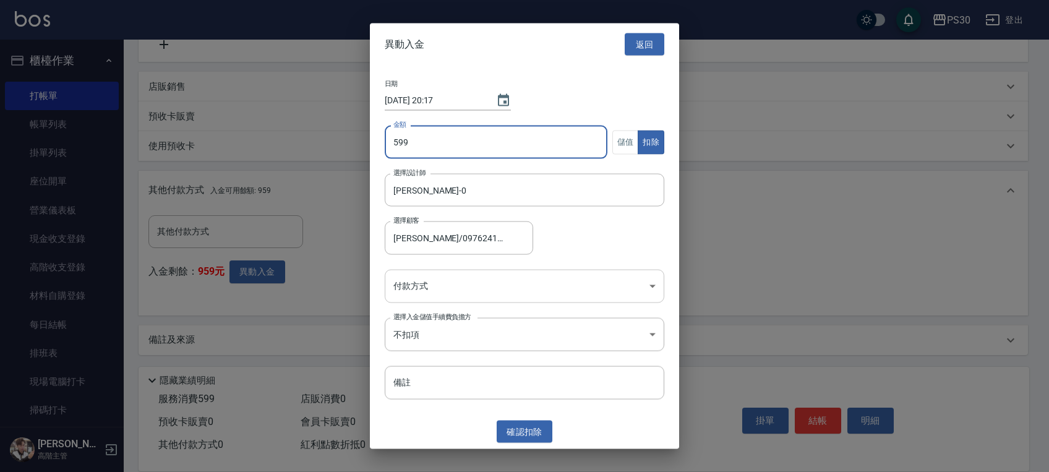
type input "599"
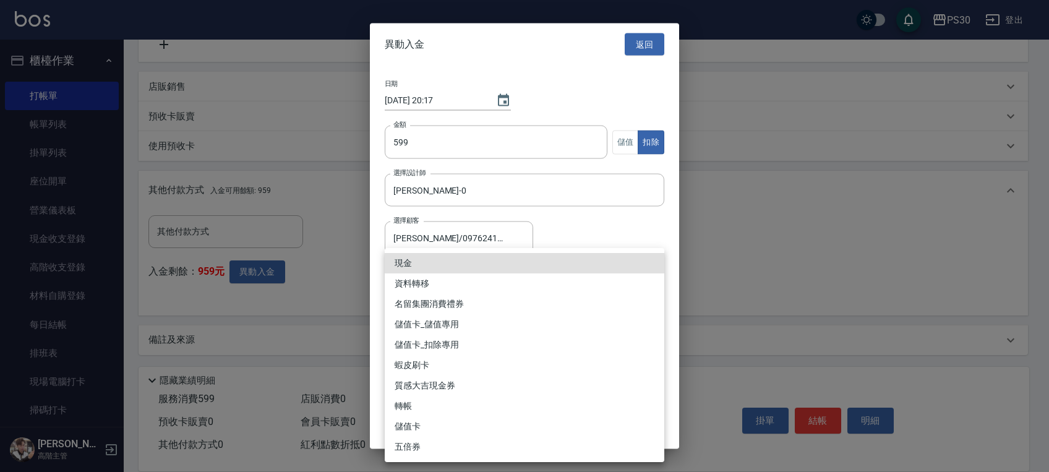
click at [467, 277] on body "PS30 登出 櫃檯作業 打帳單 帳單列表 掛單列表 座位開單 營業儀表板 現金收支登錄 高階收支登錄 材料自購登錄 每日結帳 排班表 現場電腦打卡 掃碼打卡…" at bounding box center [524, 96] width 1049 height 751
click at [441, 341] on li "儲值卡_扣除專用" at bounding box center [524, 345] width 279 height 20
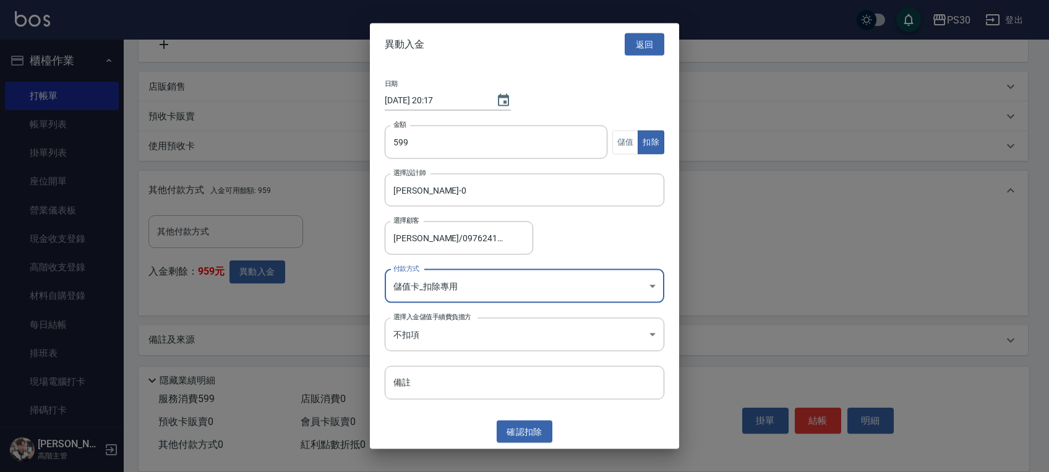
type input "儲值卡_扣除專用"
click at [428, 346] on body "PS30 登出 櫃檯作業 打帳單 帳單列表 掛單列表 座位開單 營業儀表板 現金收支登錄 高階收支登錄 材料自購登錄 每日結帳 排班表 現場電腦打卡 掃碼打卡…" at bounding box center [524, 96] width 1049 height 751
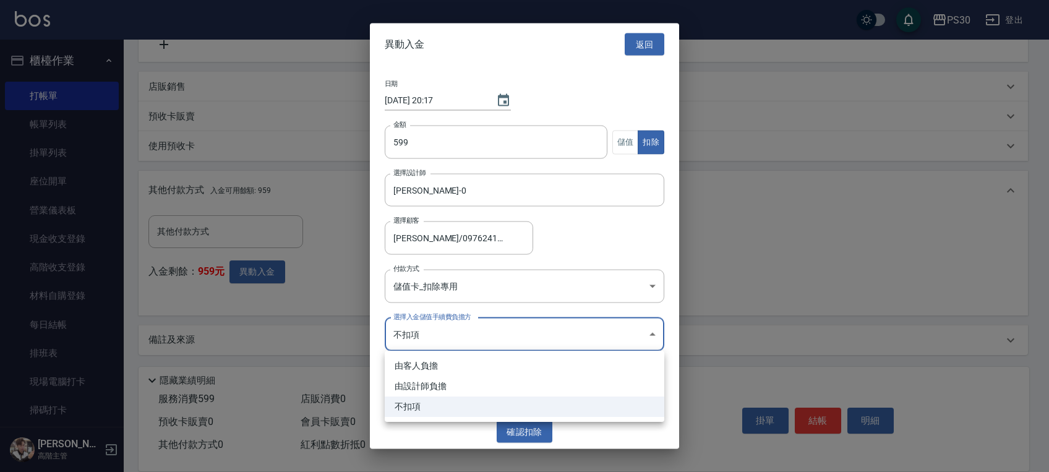
click at [420, 404] on li "不扣項" at bounding box center [524, 406] width 279 height 20
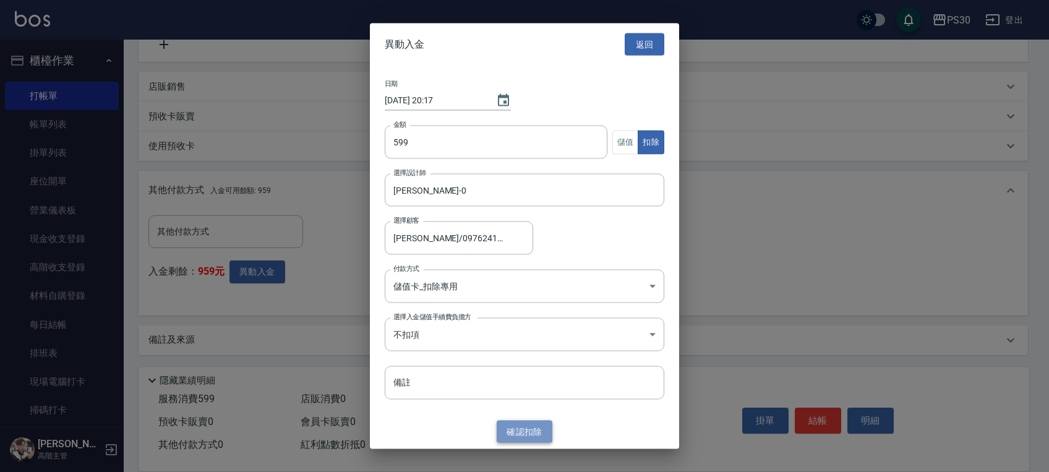
click at [529, 437] on button "確認 扣除" at bounding box center [524, 431] width 56 height 23
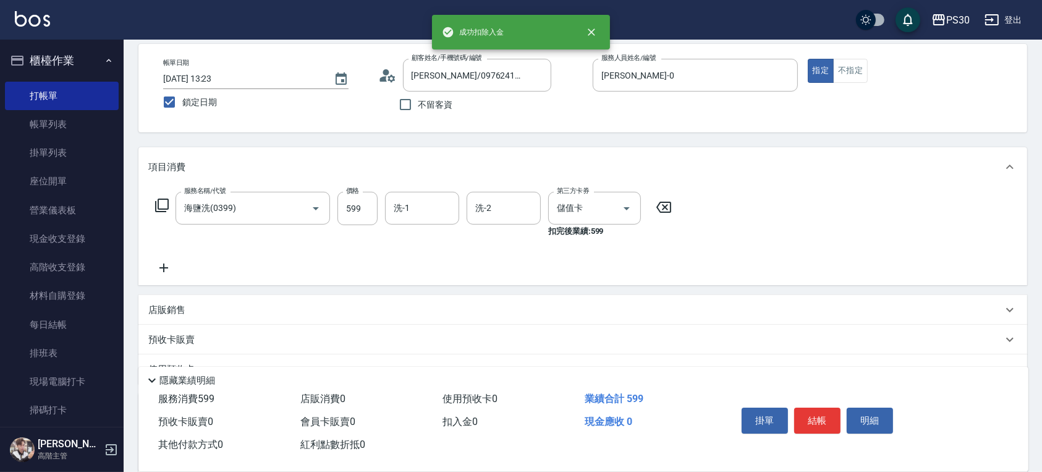
scroll to position [0, 0]
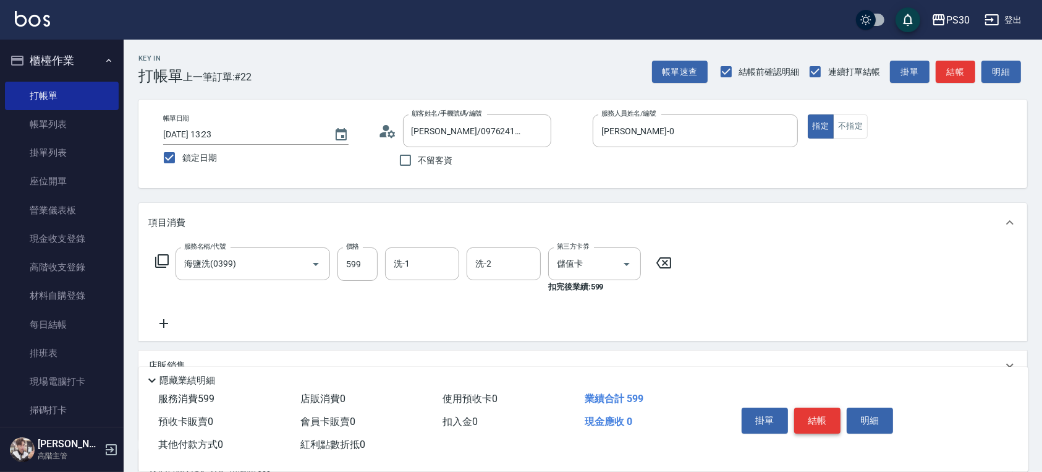
click at [806, 416] on button "結帳" at bounding box center [818, 420] width 46 height 26
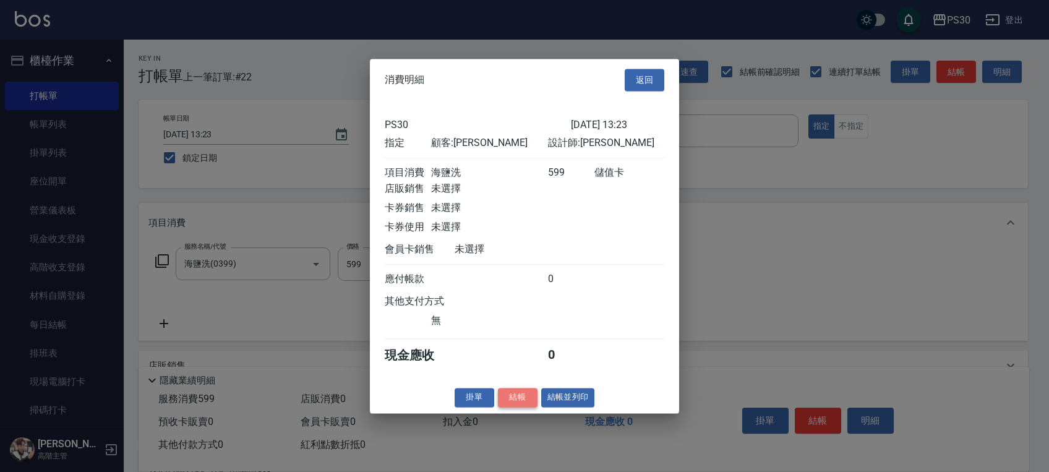
click at [513, 399] on button "結帳" at bounding box center [518, 397] width 40 height 19
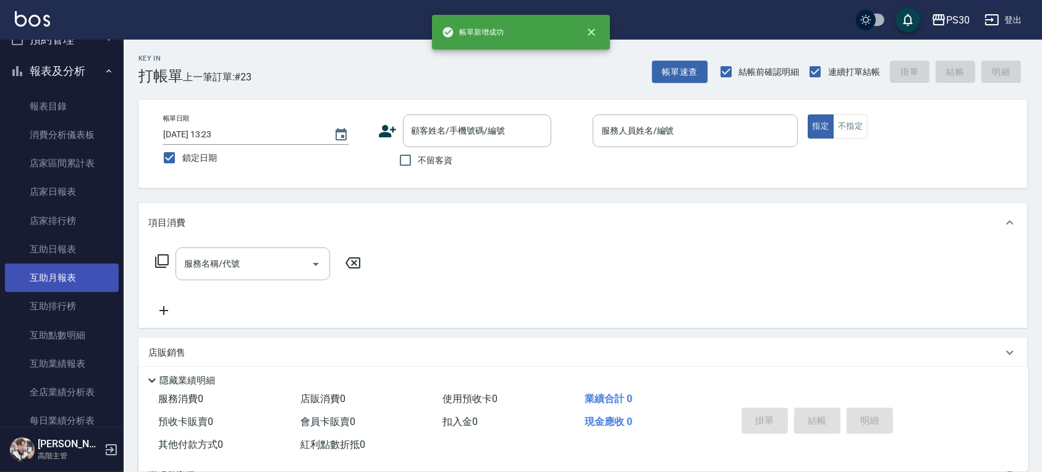
scroll to position [412, 0]
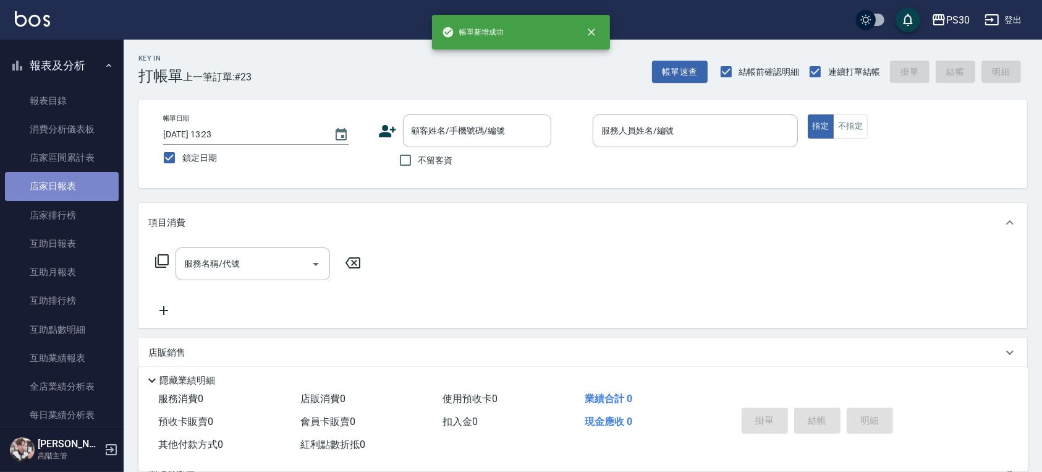
click at [69, 194] on link "店家日報表" at bounding box center [62, 186] width 114 height 28
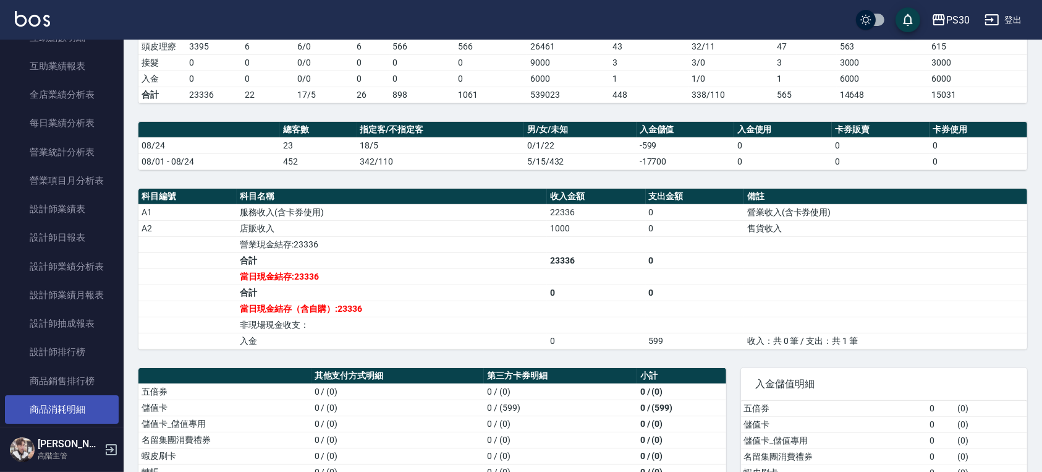
scroll to position [742, 0]
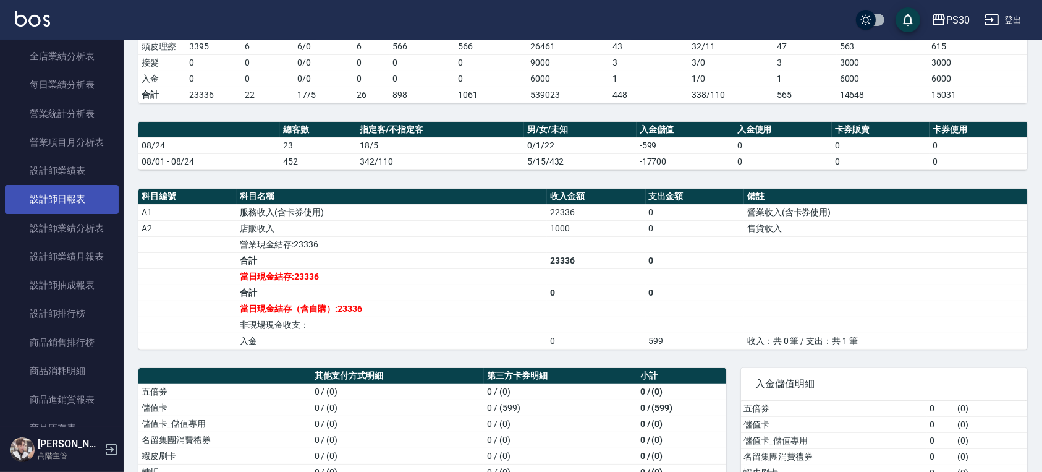
click at [72, 204] on link "設計師日報表" at bounding box center [62, 199] width 114 height 28
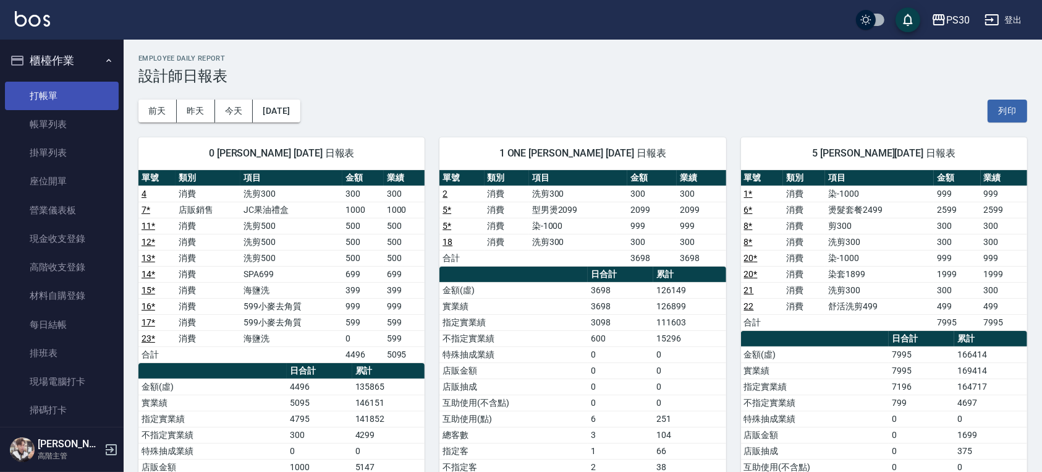
click at [48, 94] on link "打帳單" at bounding box center [62, 96] width 114 height 28
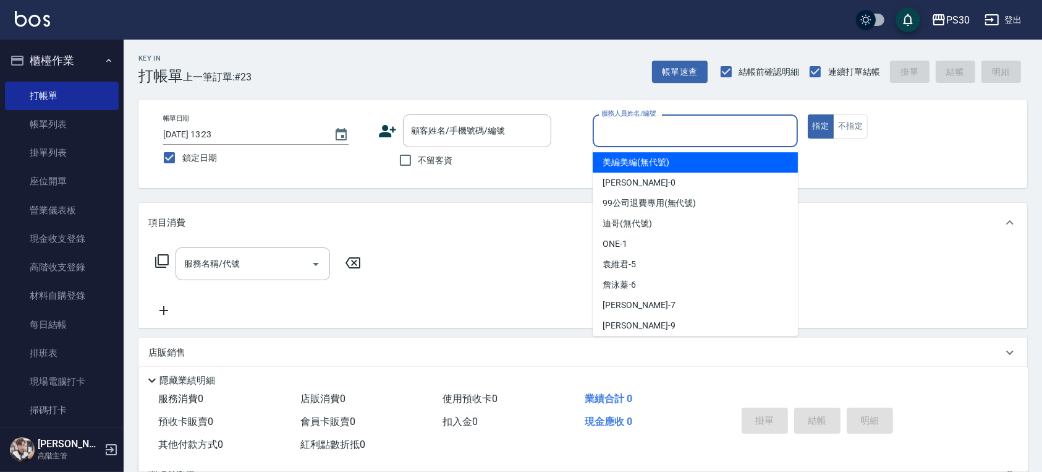
click at [685, 124] on input "服務人員姓名/編號" at bounding box center [696, 131] width 194 height 22
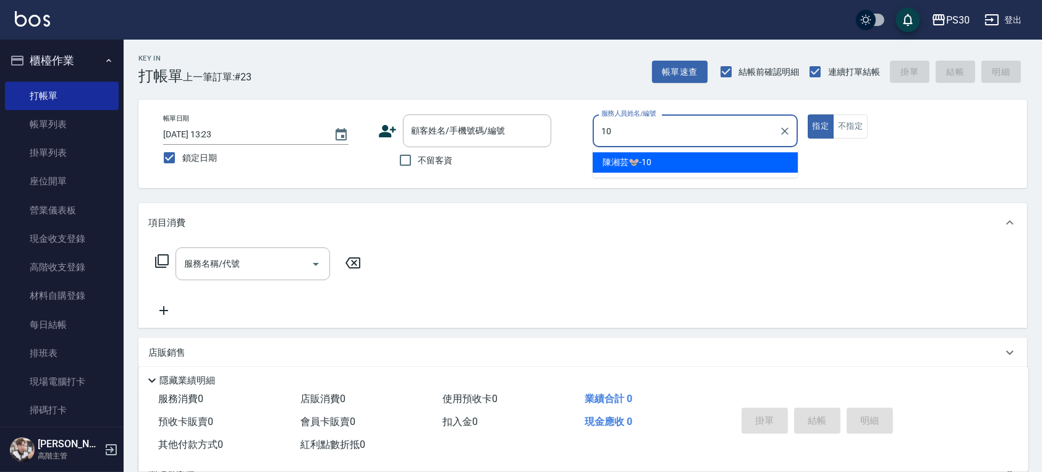
type input "[PERSON_NAME]🐭-10"
type button "true"
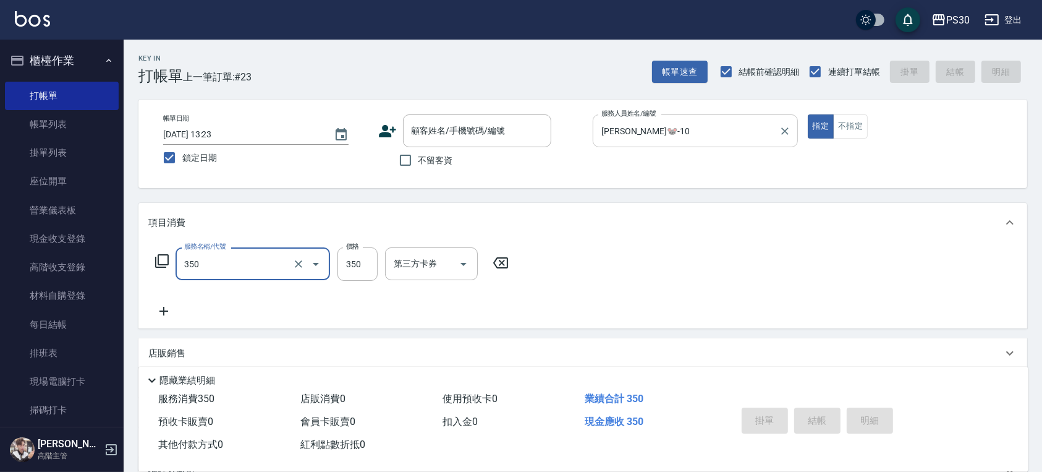
type input "洗剪350(350)"
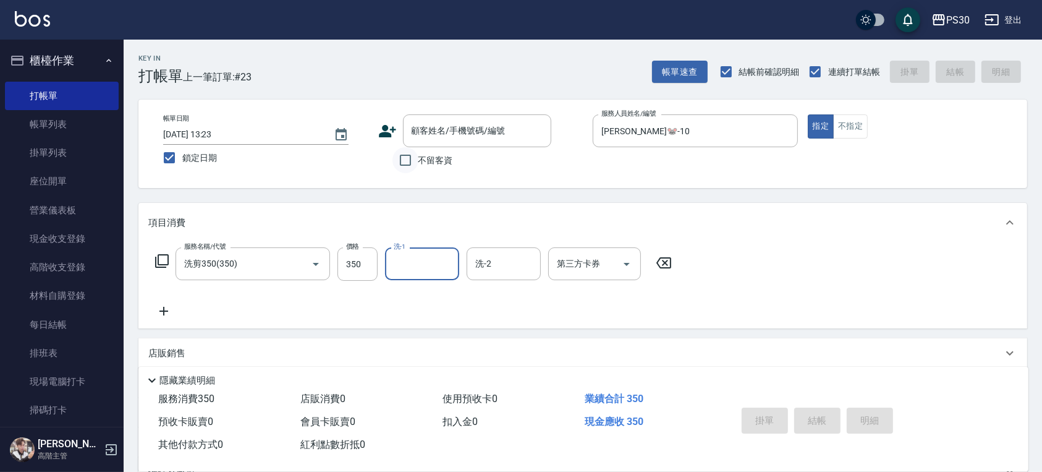
click at [415, 159] on input "不留客資" at bounding box center [406, 160] width 26 height 26
checkbox input "true"
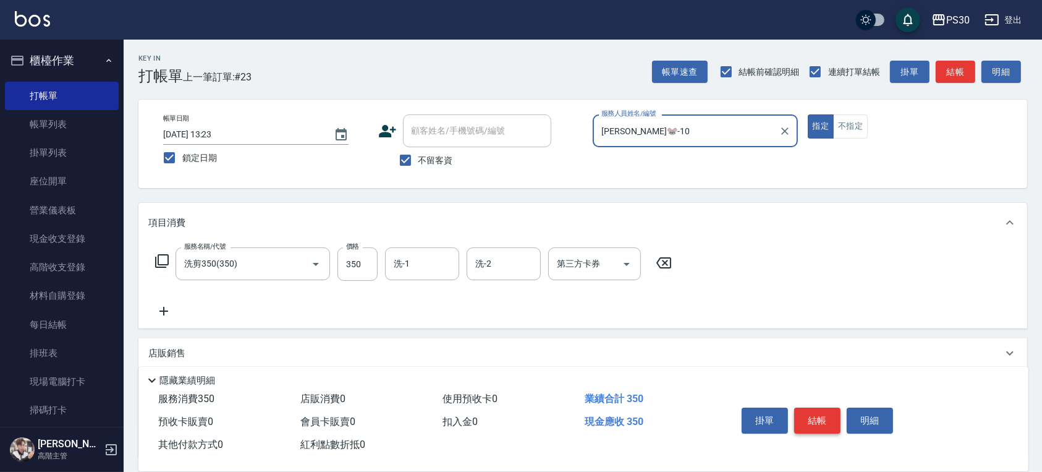
click at [815, 409] on button "結帳" at bounding box center [818, 420] width 46 height 26
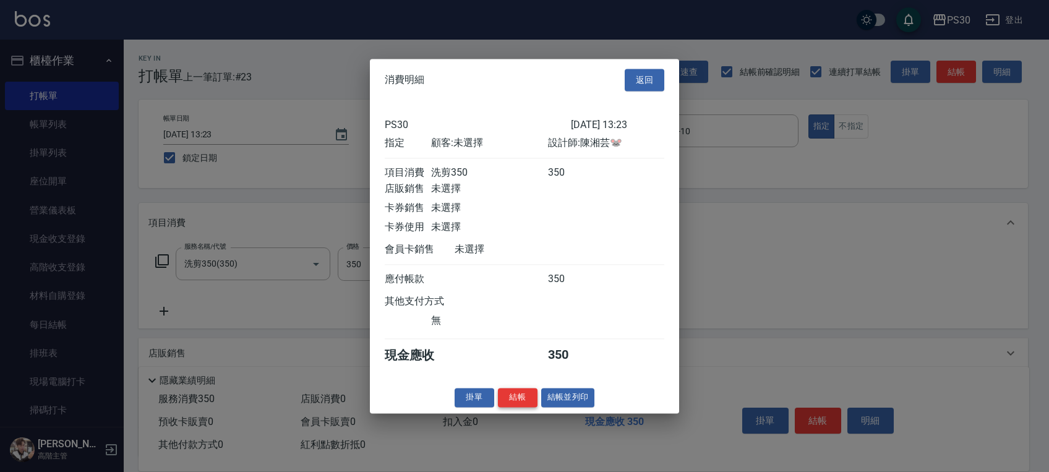
click at [522, 401] on button "結帳" at bounding box center [518, 397] width 40 height 19
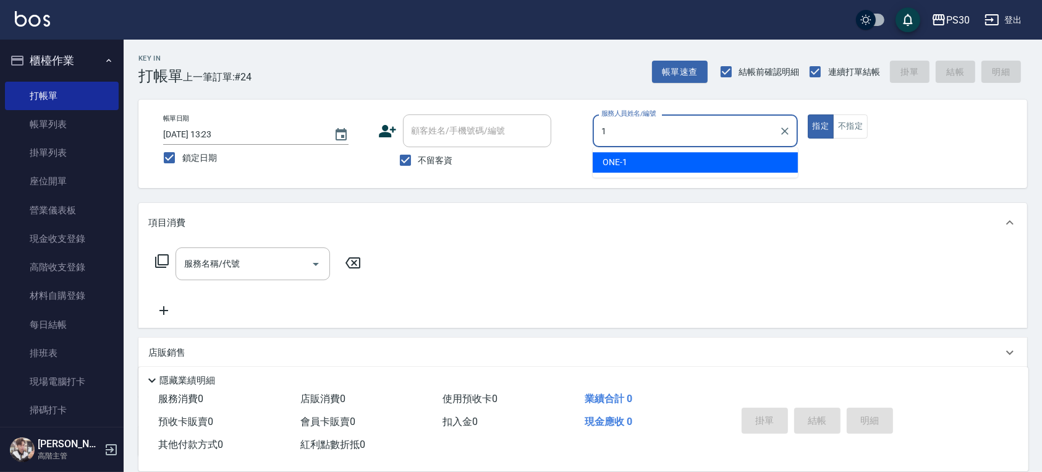
type input "ONE-1"
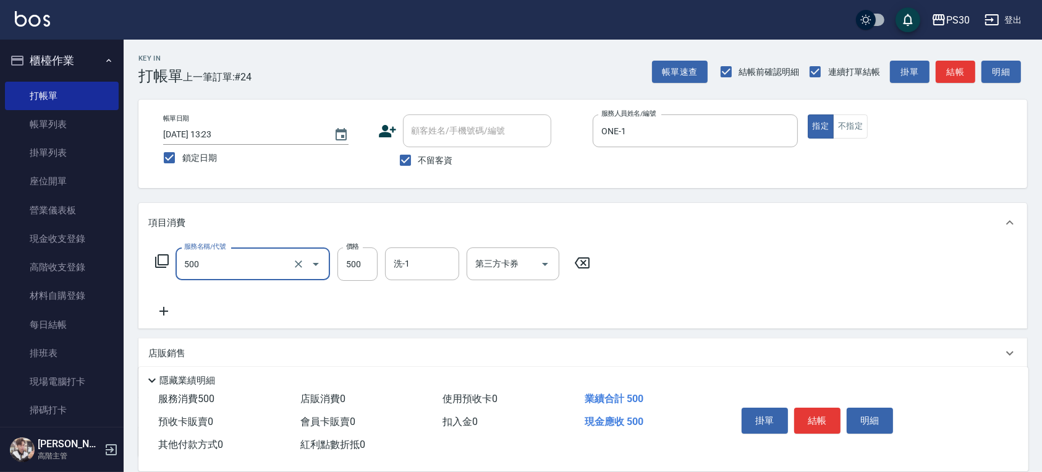
type input "洗剪500(500)"
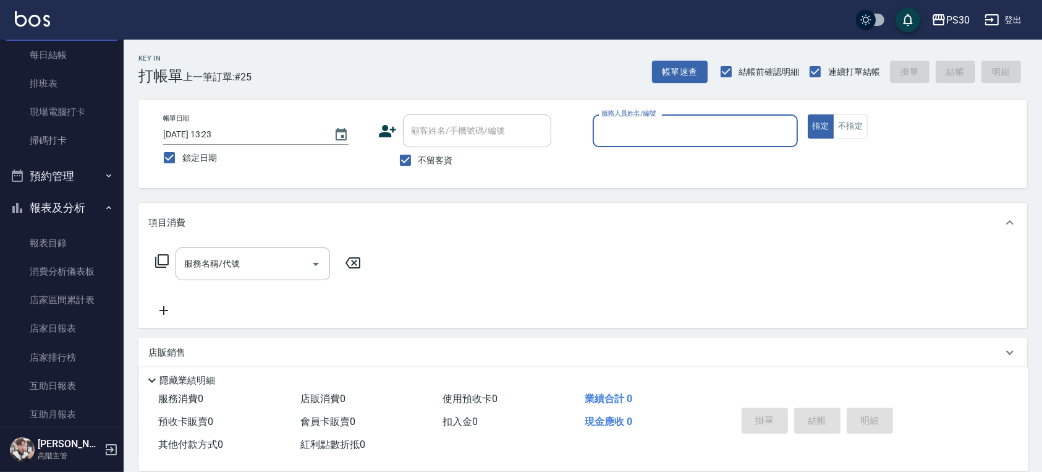
scroll to position [412, 0]
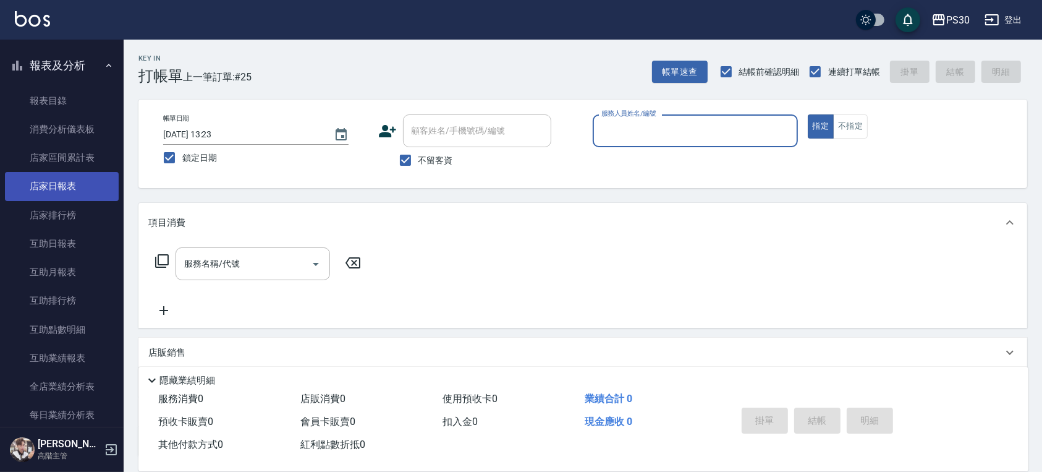
click at [60, 194] on link "店家日報表" at bounding box center [62, 186] width 114 height 28
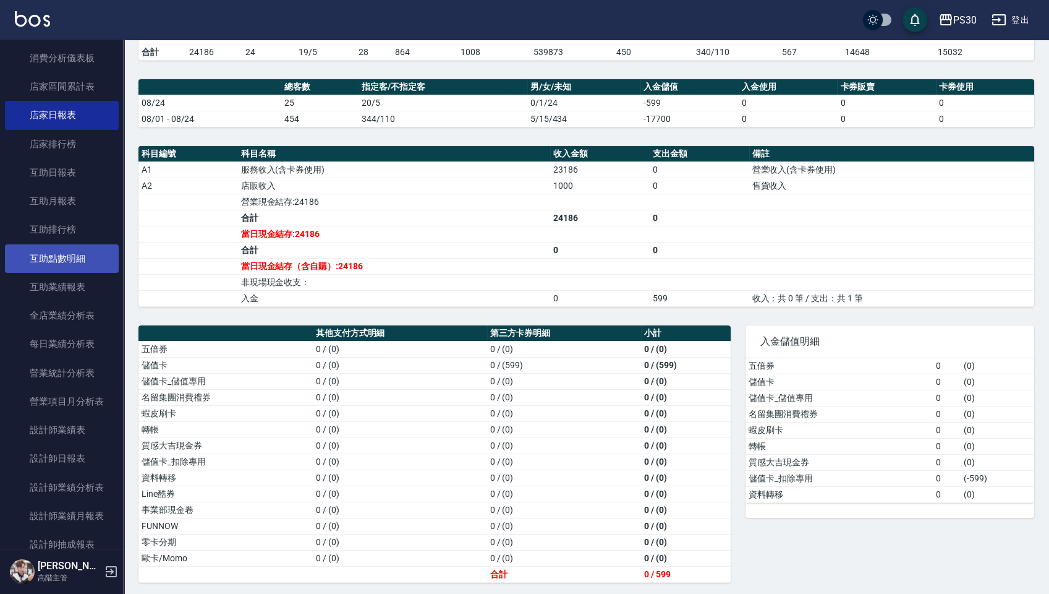
scroll to position [577, 0]
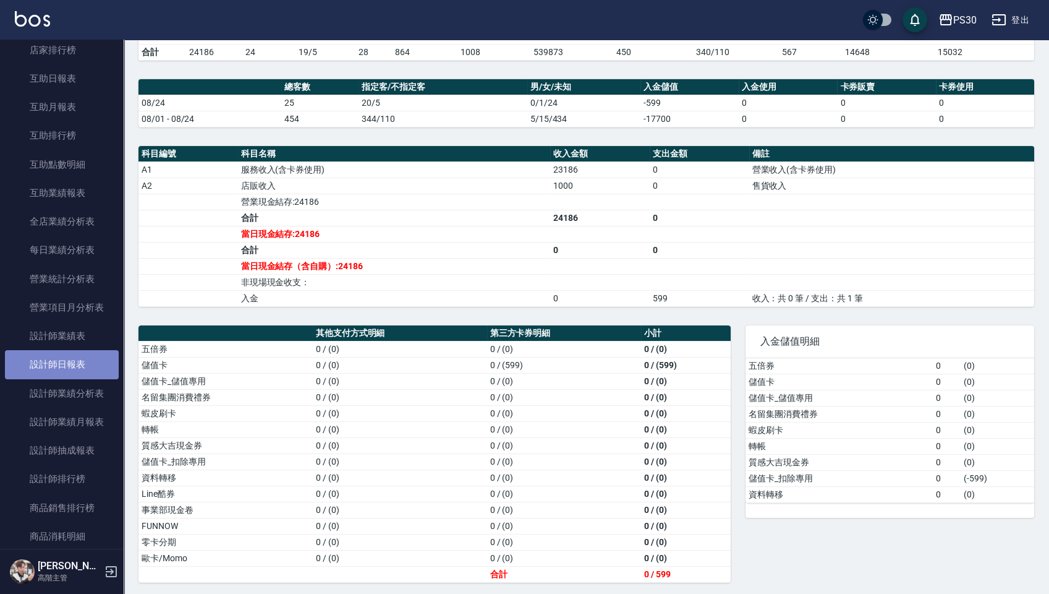
click at [62, 356] on link "設計師日報表" at bounding box center [62, 364] width 114 height 28
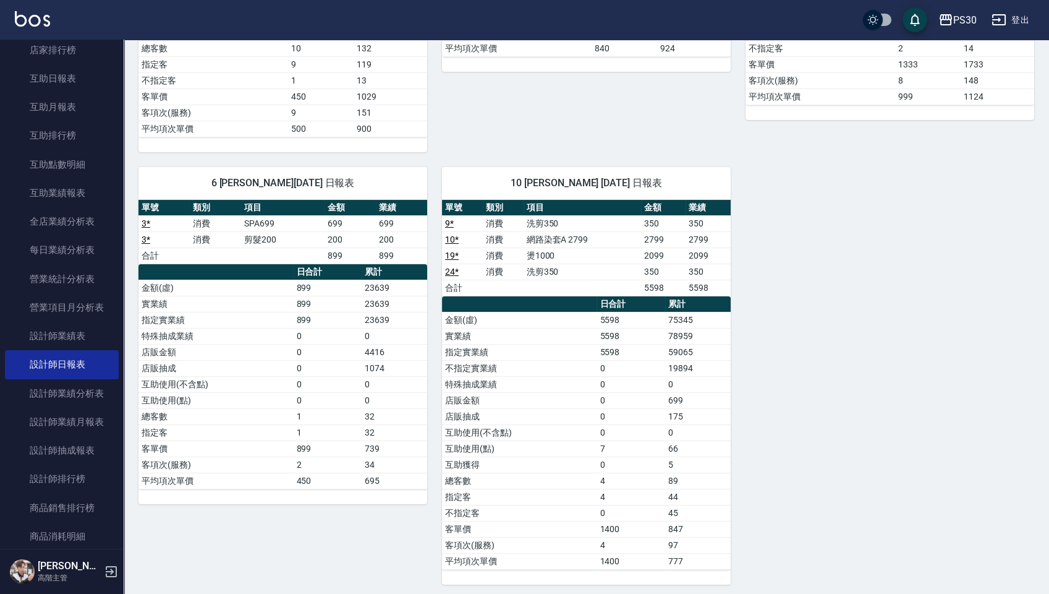
scroll to position [485, 0]
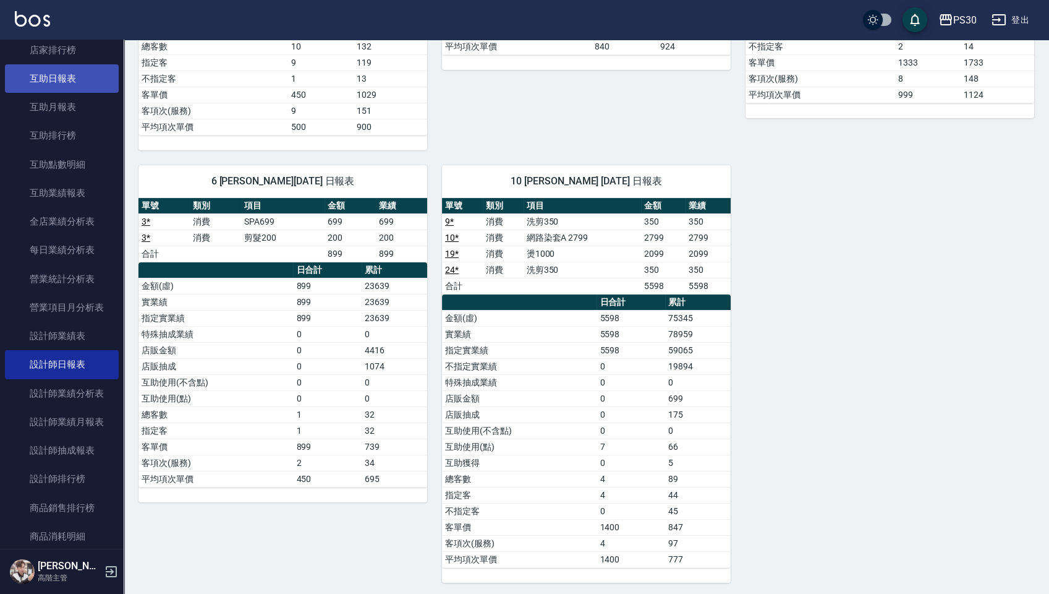
click at [62, 90] on link "互助日報表" at bounding box center [62, 78] width 114 height 28
